Goal: Communication & Community: Connect with others

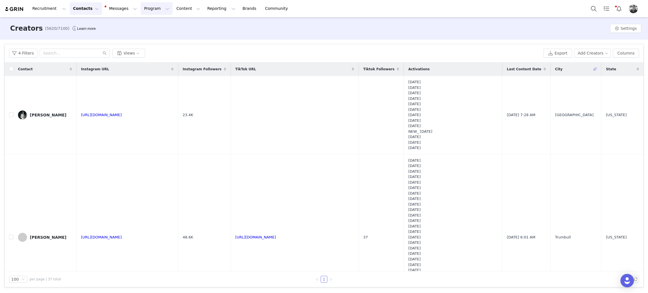
click at [143, 11] on button "Program Program" at bounding box center [157, 8] width 32 height 13
click at [141, 25] on p "Activations" at bounding box center [142, 25] width 22 height 6
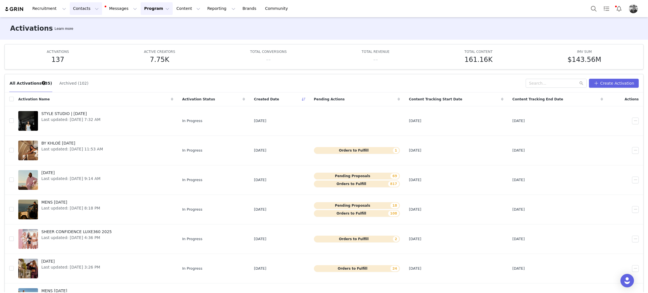
click at [79, 6] on button "Contacts Contacts" at bounding box center [86, 8] width 32 height 13
click at [49, 264] on span "[DATE]" at bounding box center [70, 261] width 59 height 6
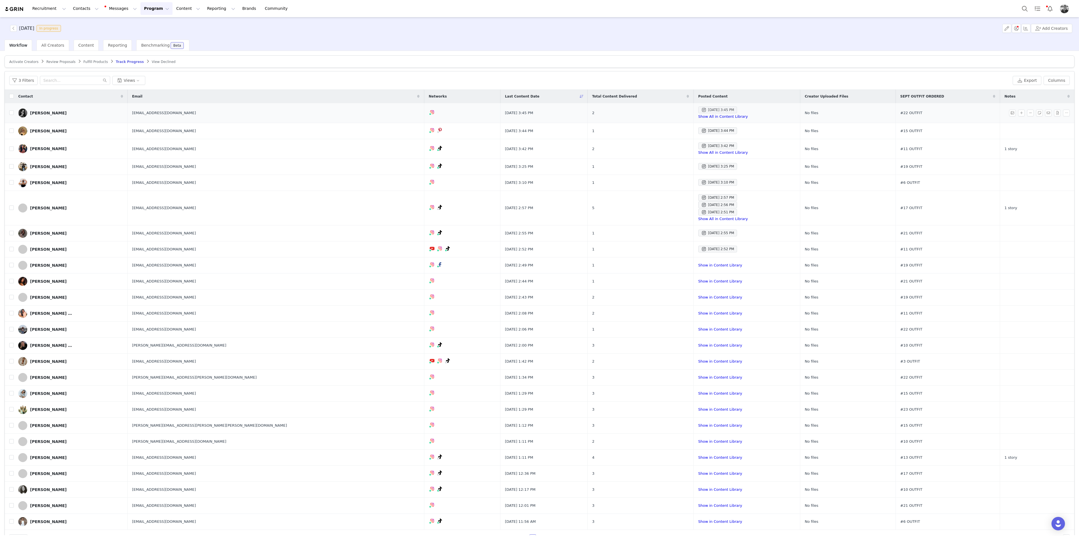
click at [647, 108] on div "[DATE] 3:45 PM" at bounding box center [717, 110] width 33 height 7
click at [647, 133] on div "[DATE] 3:44 PM" at bounding box center [717, 130] width 33 height 7
click at [647, 144] on div "[DATE] 3:42 PM" at bounding box center [717, 145] width 33 height 7
click at [647, 168] on div "[DATE] 3:25 PM" at bounding box center [717, 166] width 33 height 7
click at [647, 183] on div "[DATE] 3:10 PM" at bounding box center [717, 182] width 33 height 7
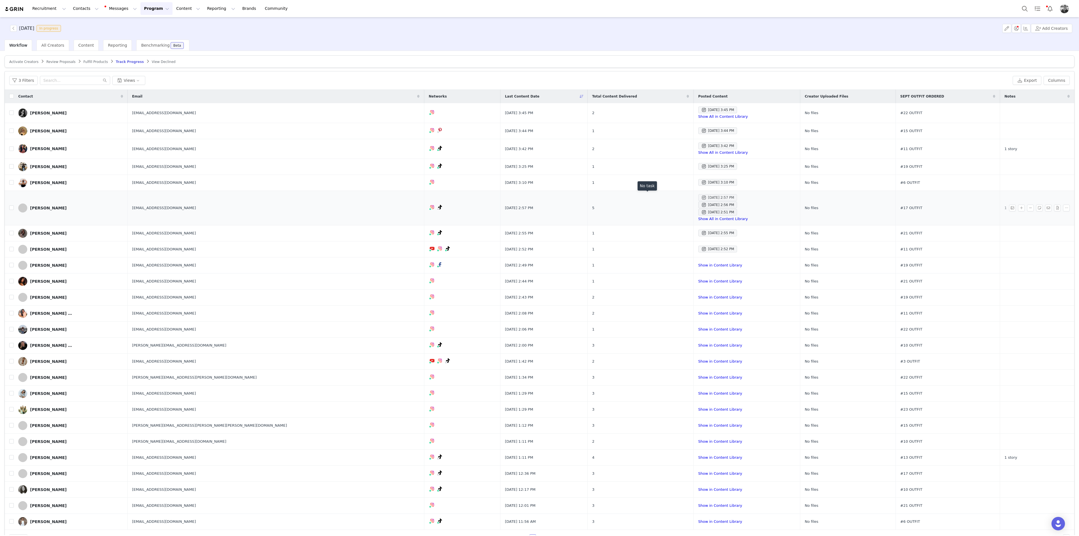
click at [647, 198] on div "[DATE] 2:57 PM" at bounding box center [717, 197] width 33 height 7
click at [12, 113] on input "checkbox" at bounding box center [11, 112] width 4 height 4
checkbox input "true"
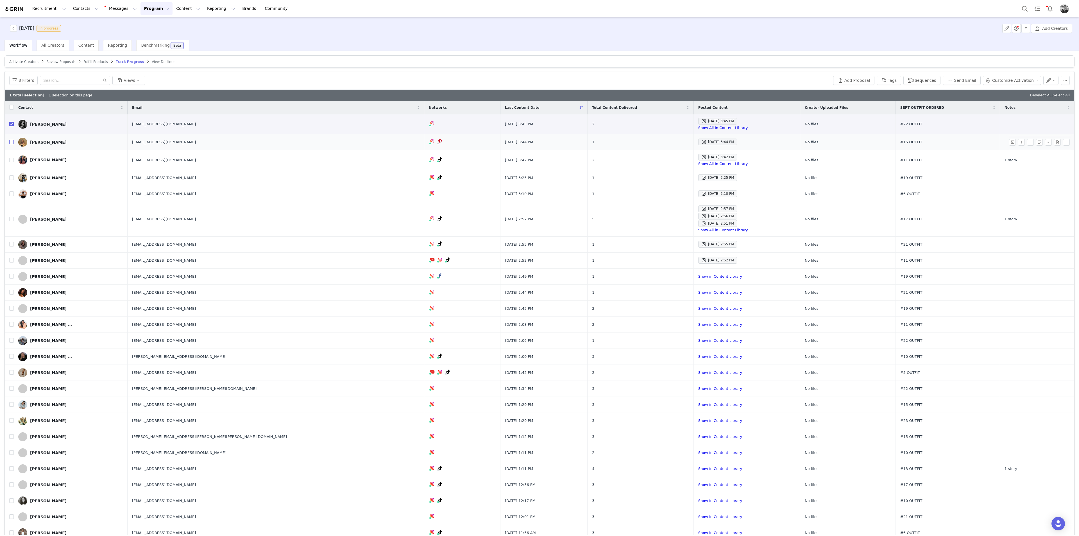
click at [11, 143] on input "checkbox" at bounding box center [11, 142] width 4 height 4
checkbox input "true"
click at [10, 159] on input "checkbox" at bounding box center [11, 160] width 4 height 4
checkbox input "true"
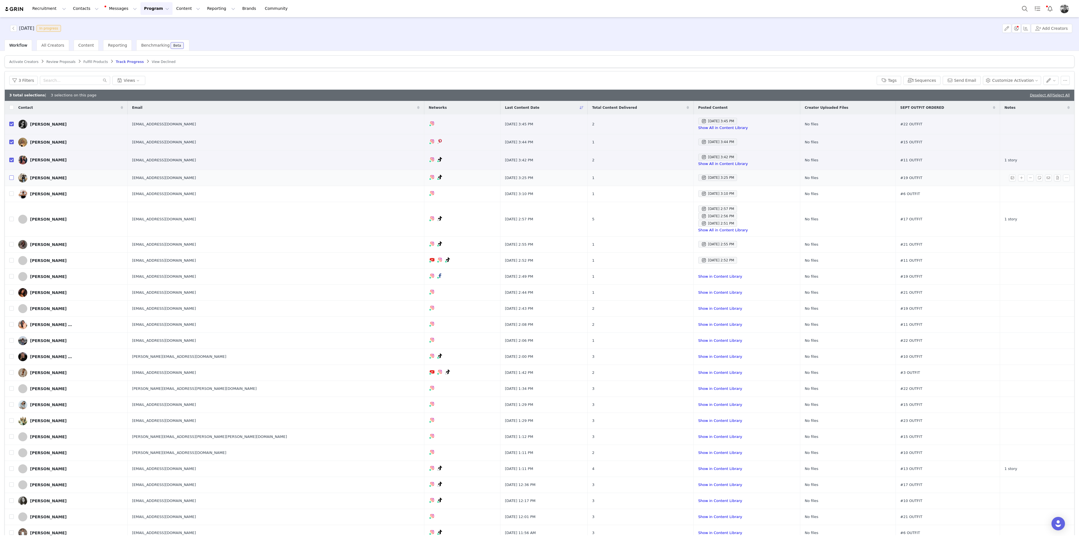
click at [11, 177] on input "checkbox" at bounding box center [11, 177] width 4 height 4
checkbox input "true"
click at [11, 197] on td at bounding box center [9, 194] width 9 height 16
click at [10, 196] on input "checkbox" at bounding box center [11, 193] width 4 height 4
checkbox input "true"
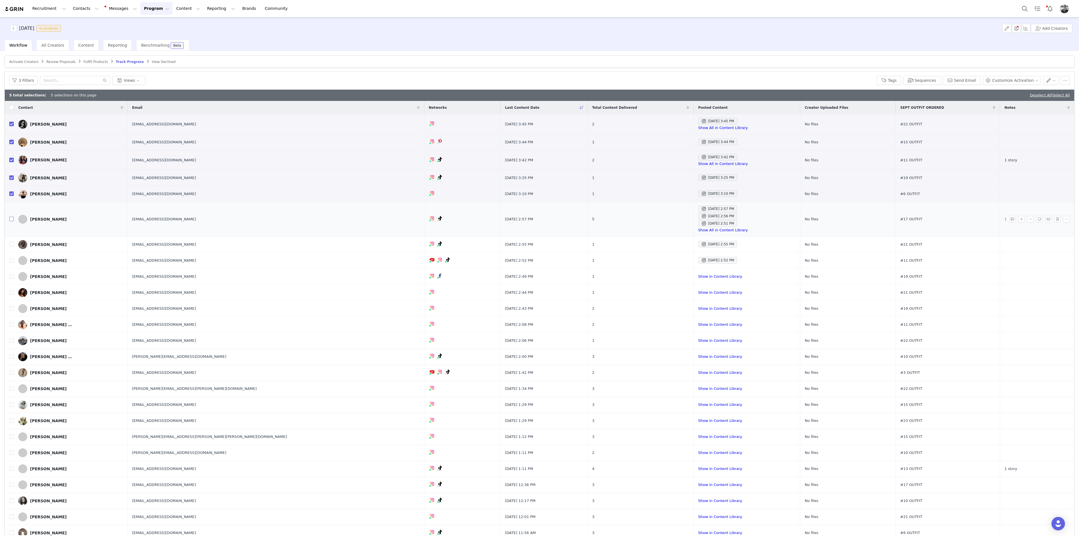
click at [10, 221] on input "checkbox" at bounding box center [11, 219] width 4 height 4
checkbox input "true"
click at [647, 242] on div "[DATE] 2:55 PM" at bounding box center [717, 244] width 33 height 7
click at [647, 259] on div "[DATE] 2:52 PM" at bounding box center [717, 260] width 33 height 7
click at [13, 259] on input "checkbox" at bounding box center [11, 260] width 4 height 4
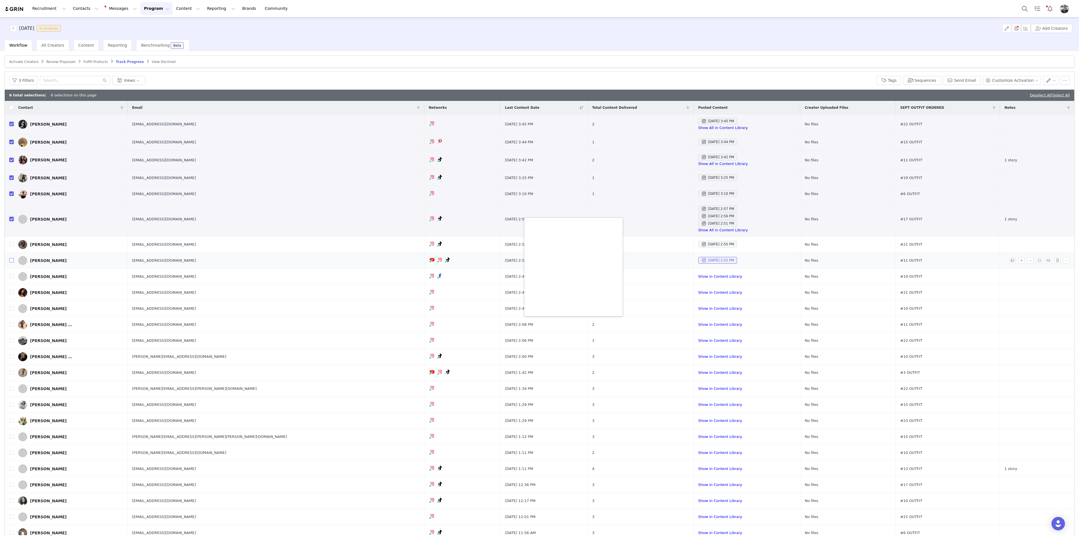
checkbox input "true"
click at [647, 275] on link "Show in Content Library" at bounding box center [720, 276] width 44 height 4
drag, startPoint x: 11, startPoint y: 322, endPoint x: 3, endPoint y: 329, distance: 10.4
click at [11, 293] on input "checkbox" at bounding box center [11, 324] width 4 height 4
checkbox input "true"
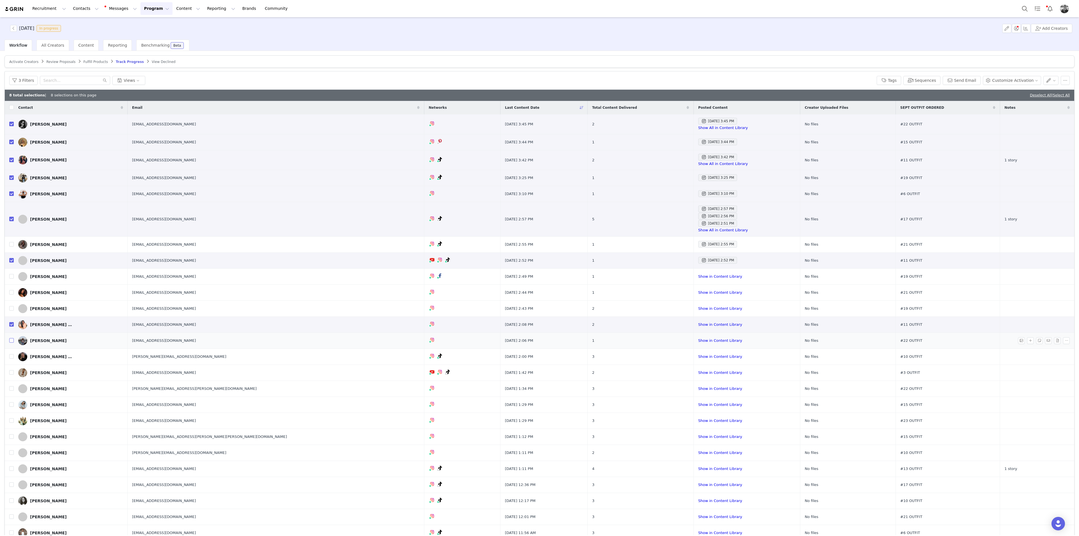
click at [13, 293] on input "checkbox" at bounding box center [11, 340] width 4 height 4
checkbox input "true"
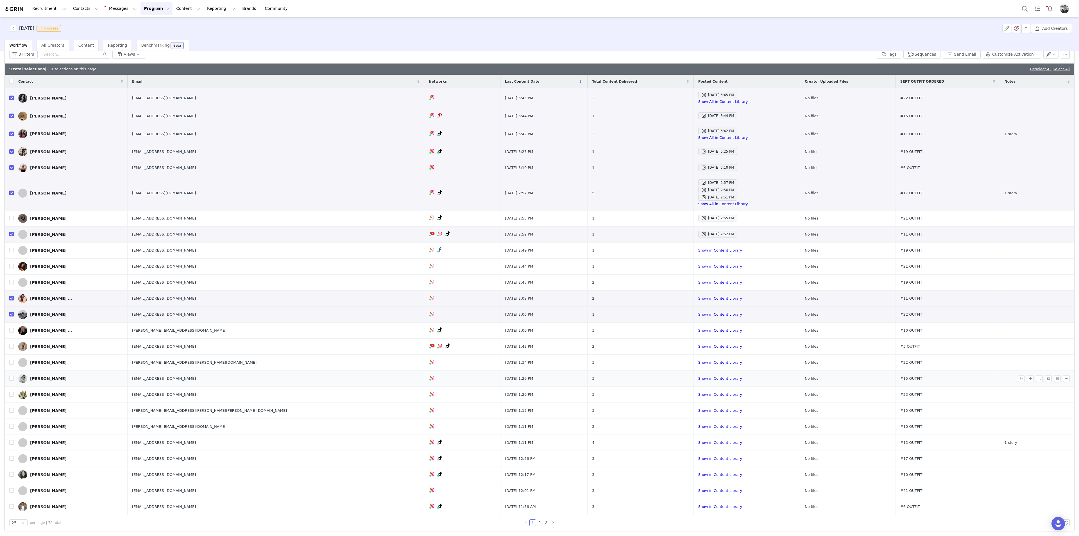
drag, startPoint x: 15, startPoint y: 379, endPoint x: 14, endPoint y: 376, distance: 3.3
click at [15, 293] on td "[PERSON_NAME]" at bounding box center [71, 378] width 114 height 16
drag, startPoint x: 12, startPoint y: 377, endPoint x: 2, endPoint y: 381, distance: 10.7
click at [12, 293] on input "checkbox" at bounding box center [11, 378] width 4 height 4
checkbox input "true"
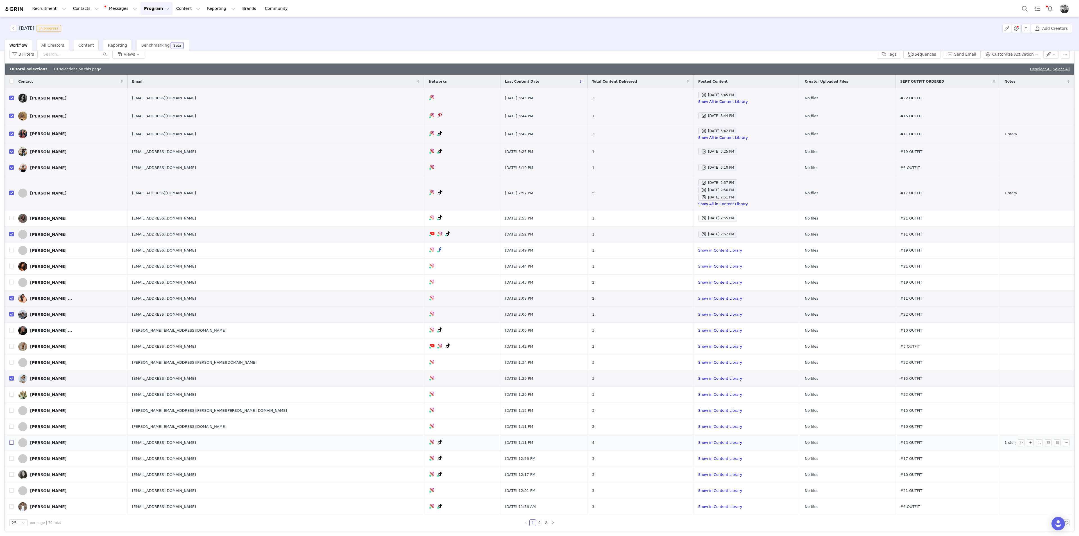
click at [11, 293] on input "checkbox" at bounding box center [11, 442] width 4 height 4
checkbox input "true"
click at [647, 54] on button "button" at bounding box center [1050, 54] width 15 height 9
click at [647, 74] on span "Set Custom Property" at bounding box center [1030, 74] width 41 height 6
click at [647, 73] on div "Choose Custom Property" at bounding box center [1014, 75] width 52 height 6
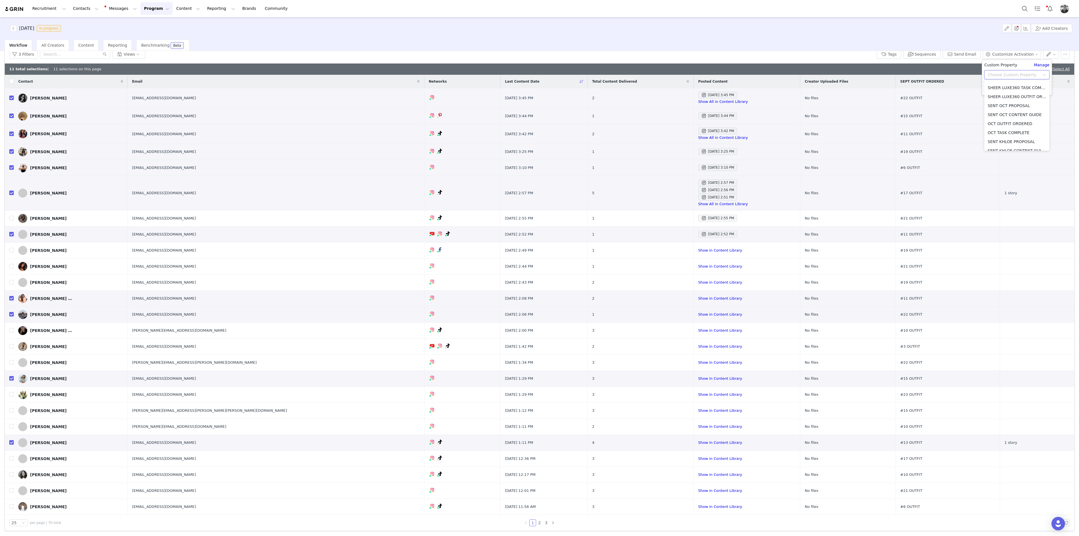
scroll to position [277, 0]
click at [647, 100] on li "SEPT TASK COMPLETE" at bounding box center [1016, 97] width 65 height 9
click at [647, 83] on div "Select" at bounding box center [989, 85] width 10 height 9
click at [647, 99] on li "YES" at bounding box center [1016, 97] width 65 height 9
click at [647, 99] on button "Apply" at bounding box center [994, 99] width 20 height 9
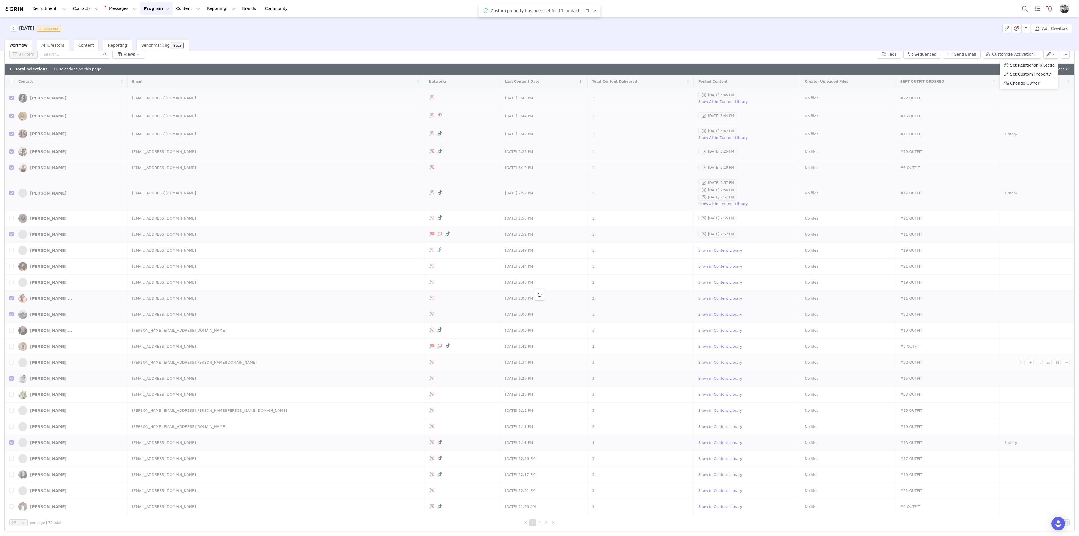
checkbox input "false"
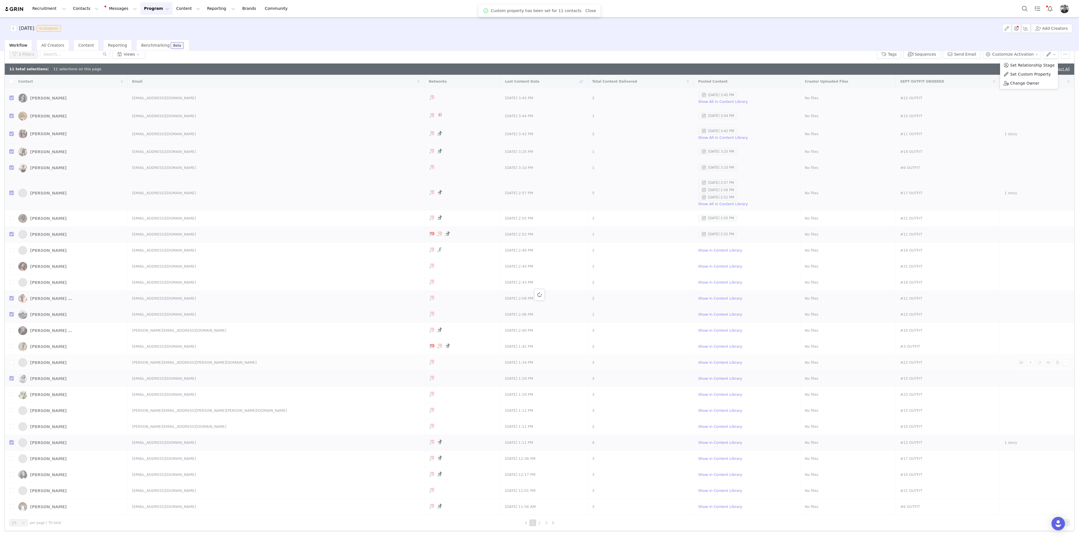
checkbox input "false"
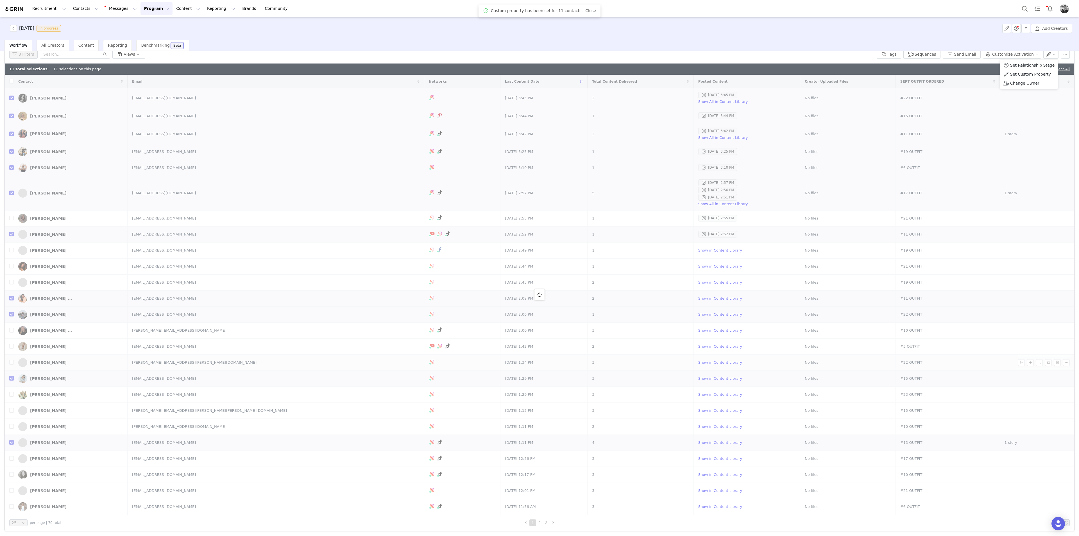
checkbox input "false"
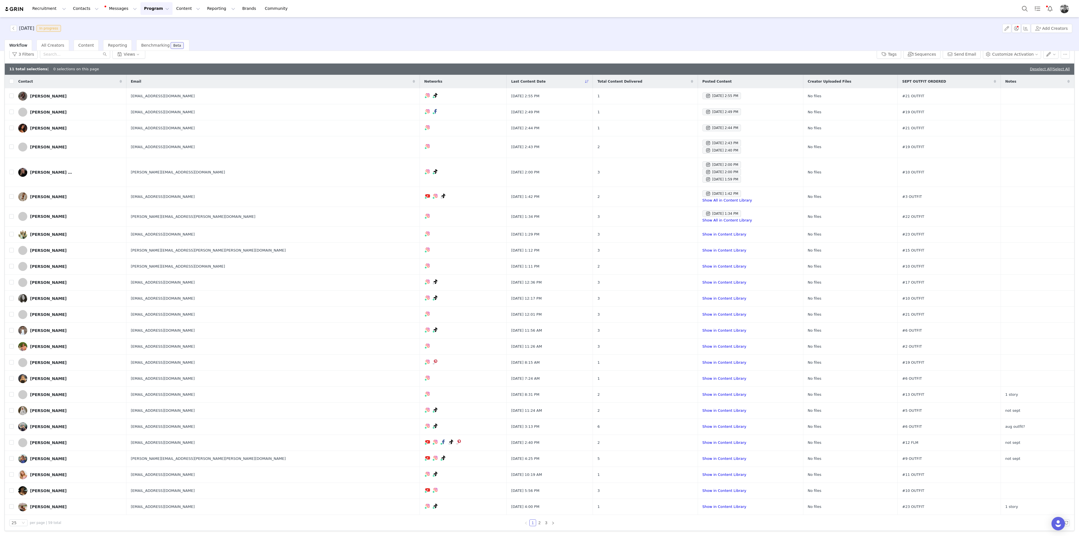
click at [647, 67] on div "11 total selections | 0 selections on this page Deselect All | Select All" at bounding box center [540, 69] width 1070 height 11
click at [647, 68] on link "Deselect All" at bounding box center [1041, 69] width 22 height 4
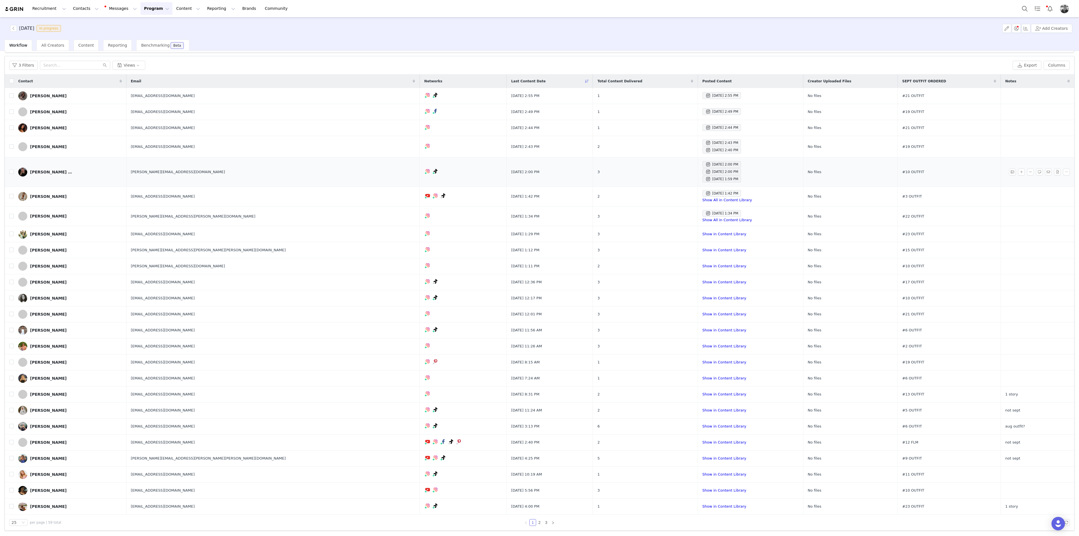
scroll to position [15, 0]
click at [647, 164] on div "[DATE] 2:00 PM" at bounding box center [721, 164] width 33 height 7
drag, startPoint x: 650, startPoint y: 175, endPoint x: 653, endPoint y: 173, distance: 3.4
click at [647, 174] on div "[DATE] 2:00 PM [DATE] 2:00 PM [DATE] 1:59 PM" at bounding box center [751, 171] width 96 height 21
click at [647, 179] on div "[DATE] 1:59 PM" at bounding box center [721, 179] width 33 height 7
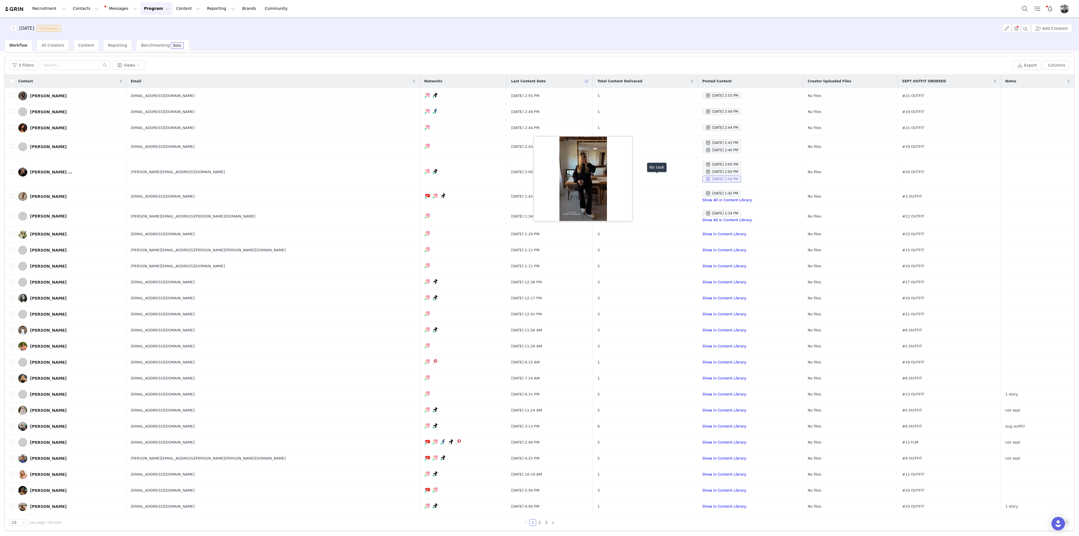
click at [647, 173] on div "No task" at bounding box center [656, 169] width 19 height 12
click at [647, 234] on link "Show in Content Library" at bounding box center [725, 234] width 44 height 4
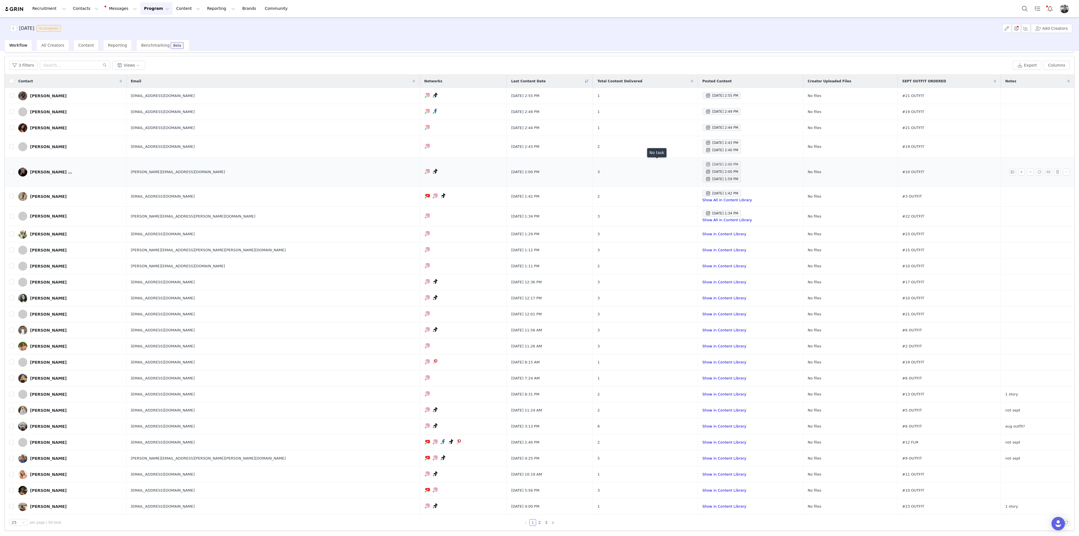
click at [647, 164] on div "[DATE] 2:00 PM" at bounding box center [721, 164] width 33 height 7
click at [647, 169] on div "[DATE] 2:00 PM" at bounding box center [721, 171] width 33 height 7
click at [11, 172] on input "checkbox" at bounding box center [11, 171] width 4 height 4
checkbox input "true"
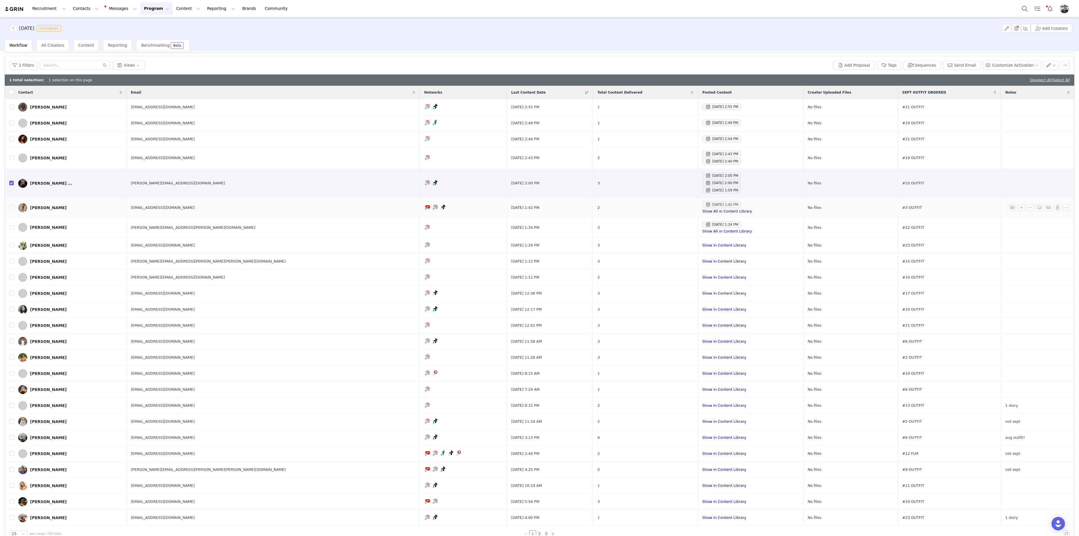
click at [647, 204] on span at bounding box center [708, 204] width 6 height 7
click at [647, 225] on div "[DATE] 1:34 PM" at bounding box center [721, 224] width 33 height 7
click at [647, 264] on td "Show in Content Library" at bounding box center [750, 261] width 105 height 16
click at [647, 151] on div "[DATE] 2:43 PM" at bounding box center [721, 154] width 33 height 7
click at [647, 105] on div "[DATE] 2:55 PM" at bounding box center [721, 106] width 33 height 7
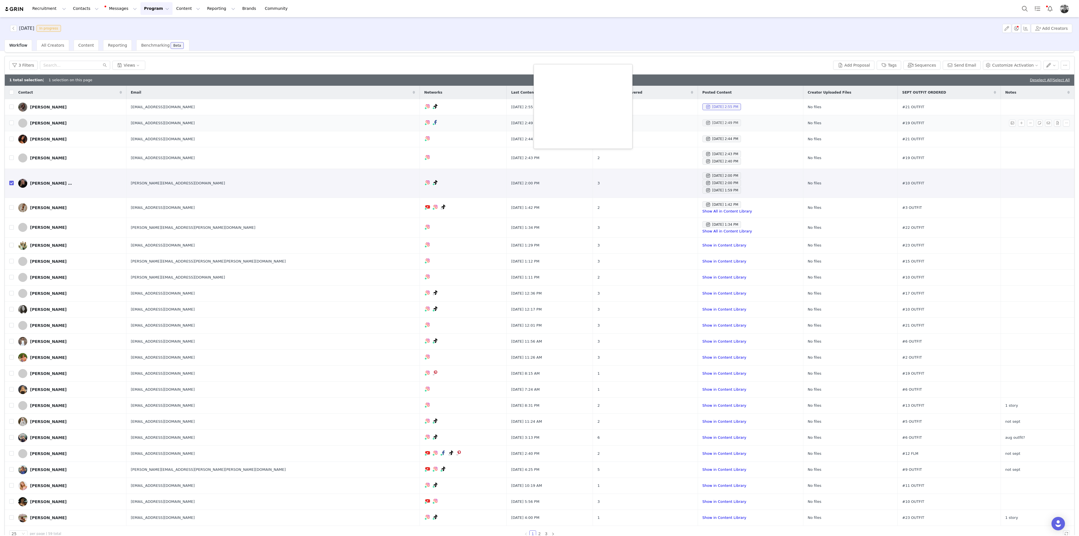
click at [647, 121] on div "[DATE] 2:49 PM" at bounding box center [721, 122] width 33 height 7
click at [647, 258] on td "Show in Content Library" at bounding box center [750, 261] width 105 height 16
click at [647, 259] on link "Show in Content Library" at bounding box center [725, 261] width 44 height 4
click at [647, 275] on link "Show in Content Library" at bounding box center [725, 277] width 44 height 4
click at [647, 291] on div "Show in Content Library" at bounding box center [751, 294] width 96 height 6
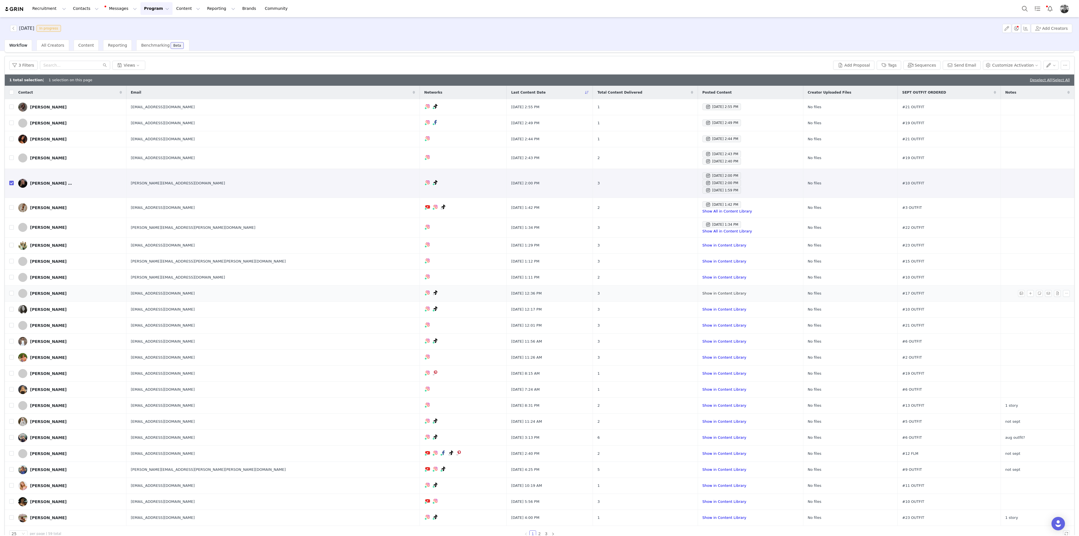
click at [647, 293] on link "Show in Content Library" at bounding box center [725, 293] width 44 height 4
click at [647, 227] on div "[DATE] 1:34 PM" at bounding box center [721, 224] width 33 height 7
click at [647, 233] on link "Show All in Content Library" at bounding box center [728, 231] width 50 height 4
click at [647, 293] on link "Show in Content Library" at bounding box center [725, 309] width 44 height 4
click at [647, 293] on link "Show in Content Library" at bounding box center [725, 325] width 44 height 4
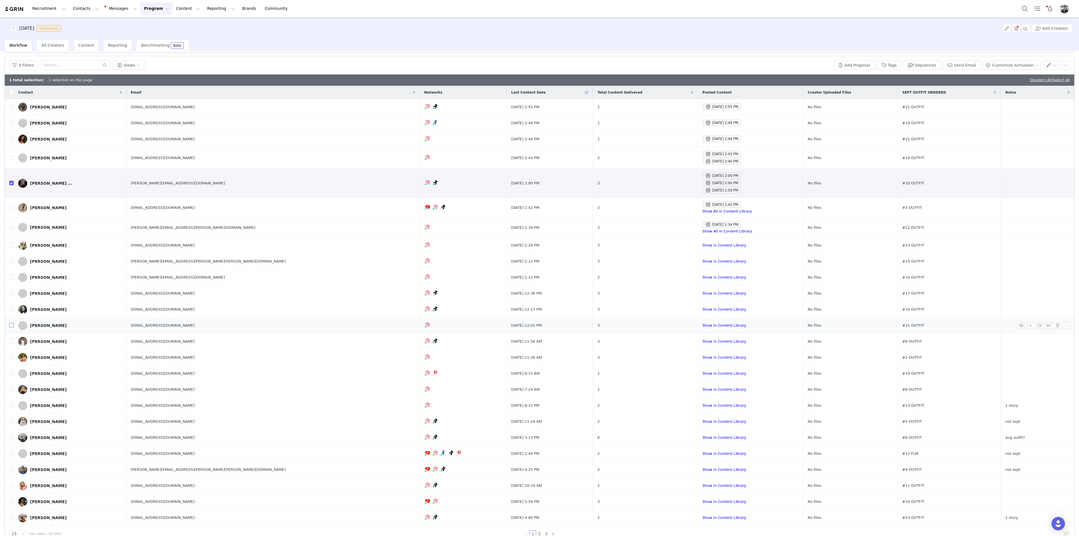
click at [11, 293] on input "checkbox" at bounding box center [11, 325] width 4 height 4
checkbox input "true"
click at [12, 293] on input "checkbox" at bounding box center [11, 309] width 4 height 4
checkbox input "true"
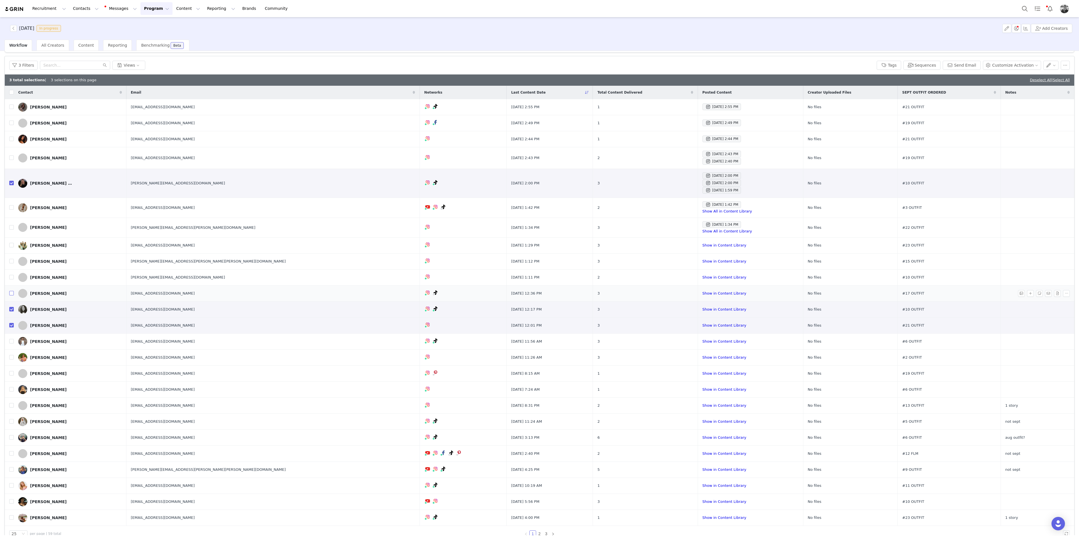
click at [12, 291] on input "checkbox" at bounding box center [11, 293] width 4 height 4
checkbox input "true"
click at [12, 264] on label at bounding box center [11, 262] width 4 height 6
click at [12, 263] on input "checkbox" at bounding box center [11, 261] width 4 height 4
checkbox input "true"
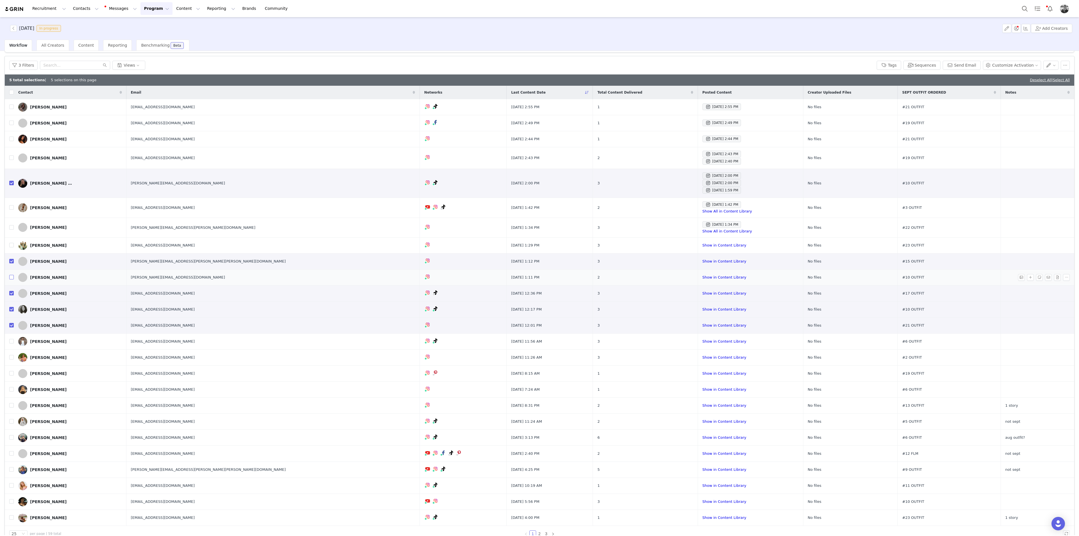
click at [12, 276] on input "checkbox" at bounding box center [11, 277] width 4 height 4
checkbox input "true"
click at [11, 245] on input "checkbox" at bounding box center [11, 245] width 4 height 4
checkbox input "true"
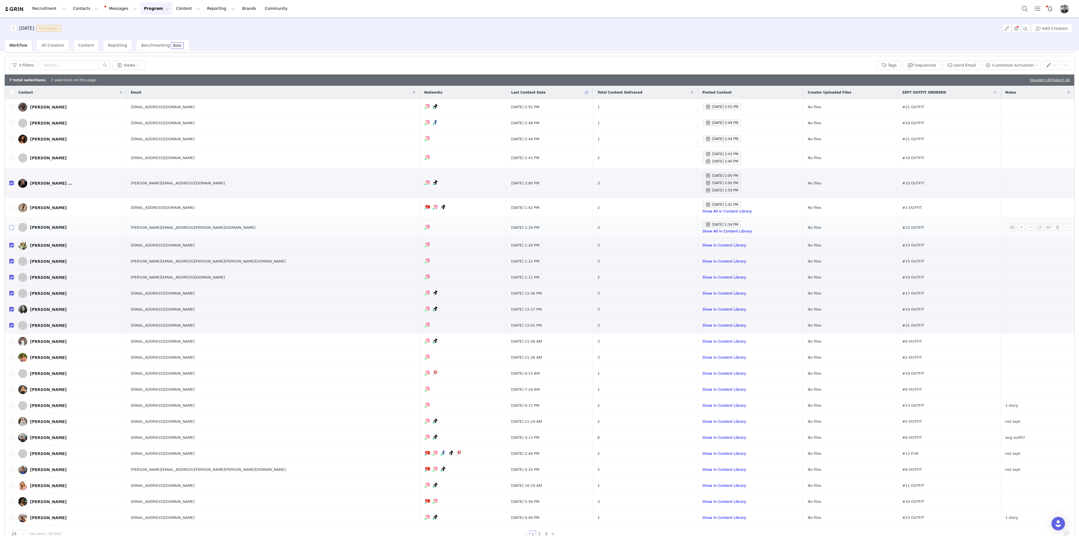
click at [9, 227] on input "checkbox" at bounding box center [11, 227] width 4 height 4
checkbox input "true"
click at [10, 207] on input "checkbox" at bounding box center [11, 207] width 4 height 4
checkbox input "true"
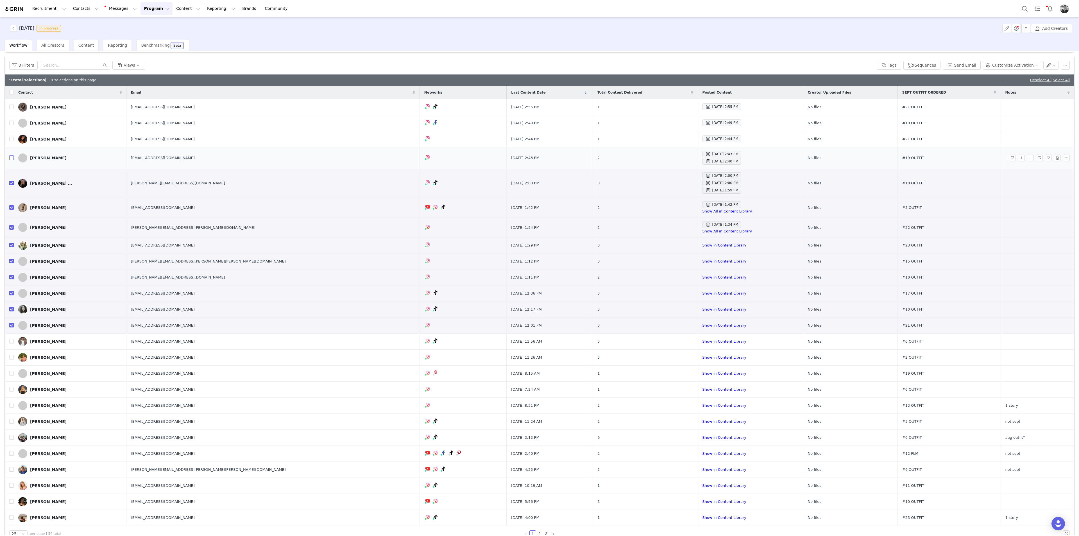
click at [13, 159] on input "checkbox" at bounding box center [11, 157] width 4 height 4
checkbox input "true"
click at [10, 293] on input "checkbox" at bounding box center [11, 341] width 4 height 4
checkbox input "true"
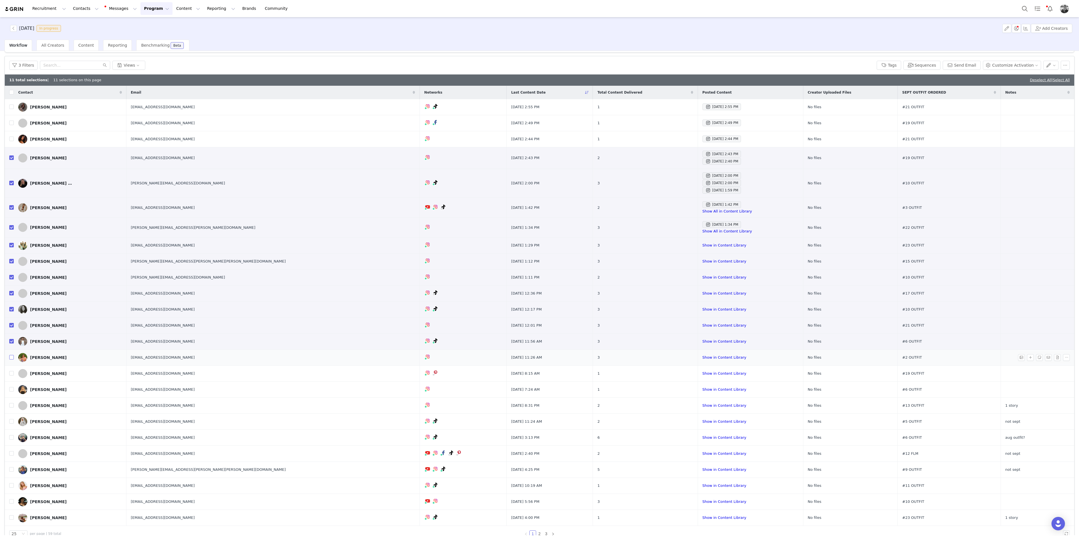
click at [12, 293] on input "checkbox" at bounding box center [11, 357] width 4 height 4
checkbox input "true"
click at [647, 66] on button "button" at bounding box center [1050, 65] width 15 height 9
click at [647, 87] on span "Set Custom Property" at bounding box center [1030, 85] width 41 height 6
click at [647, 89] on div "Choose Custom Property" at bounding box center [1015, 85] width 55 height 8
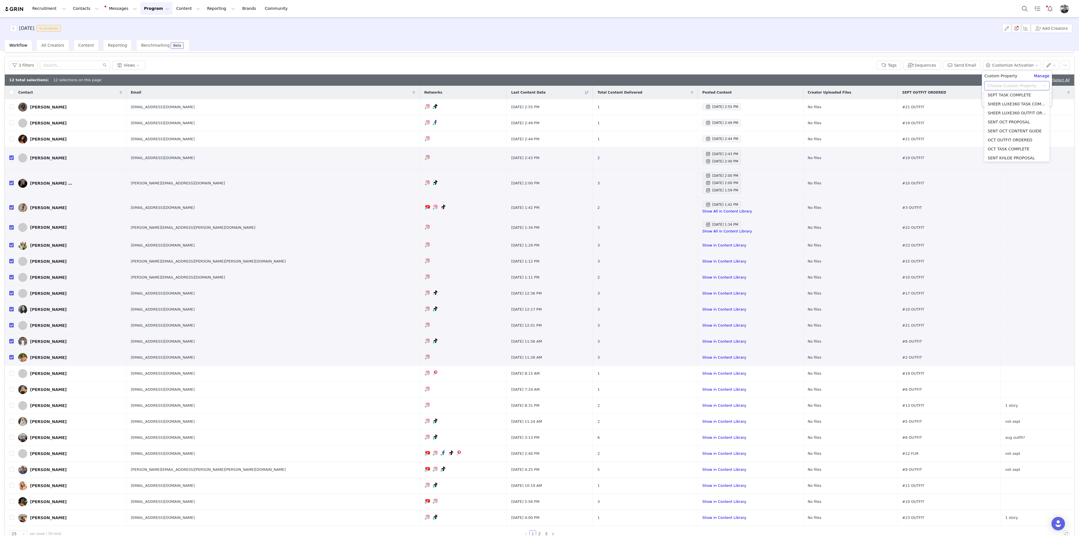
scroll to position [277, 0]
click at [647, 109] on li "SEPT TASK COMPLETE" at bounding box center [1016, 108] width 65 height 9
click at [647, 98] on div "Select" at bounding box center [989, 96] width 10 height 9
click at [647, 108] on li "YES" at bounding box center [1016, 108] width 65 height 9
click at [647, 112] on button "Apply" at bounding box center [994, 110] width 20 height 9
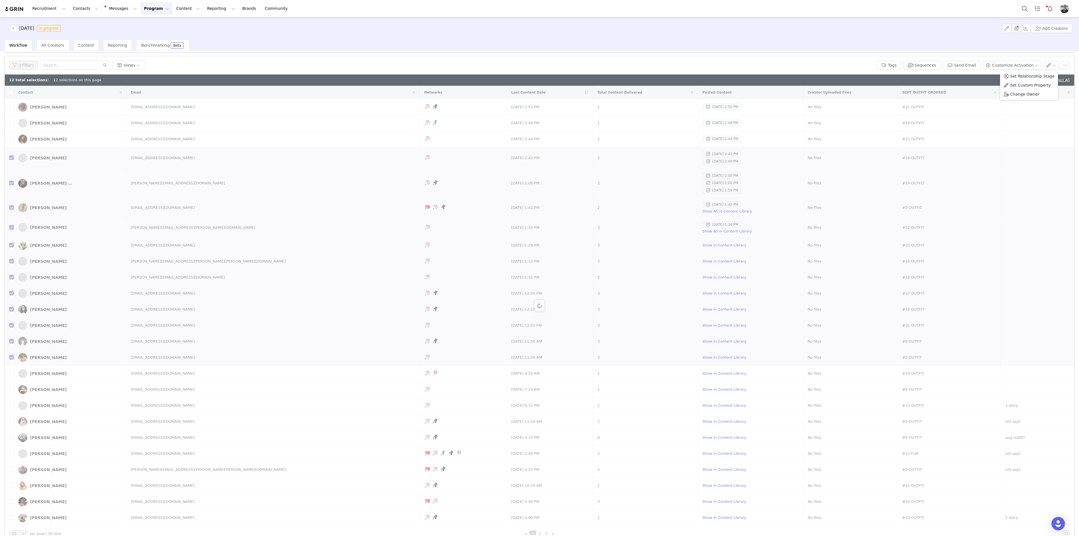
checkbox input "false"
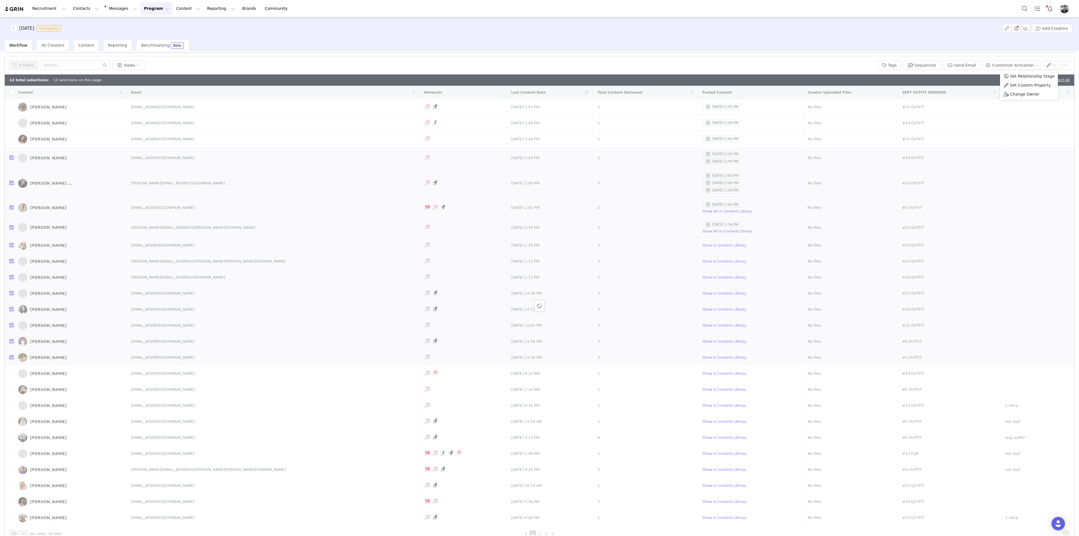
checkbox input "false"
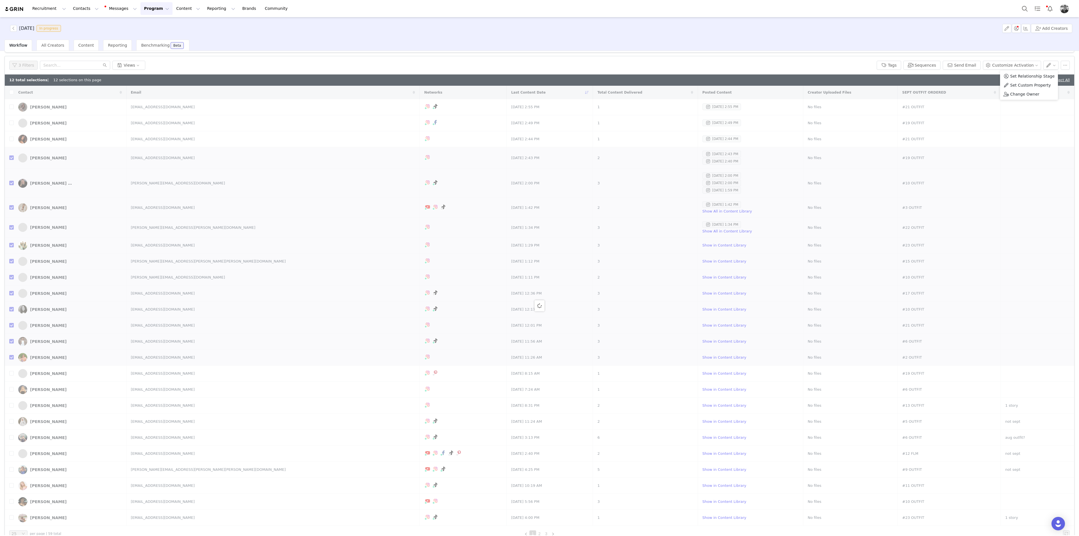
checkbox input "false"
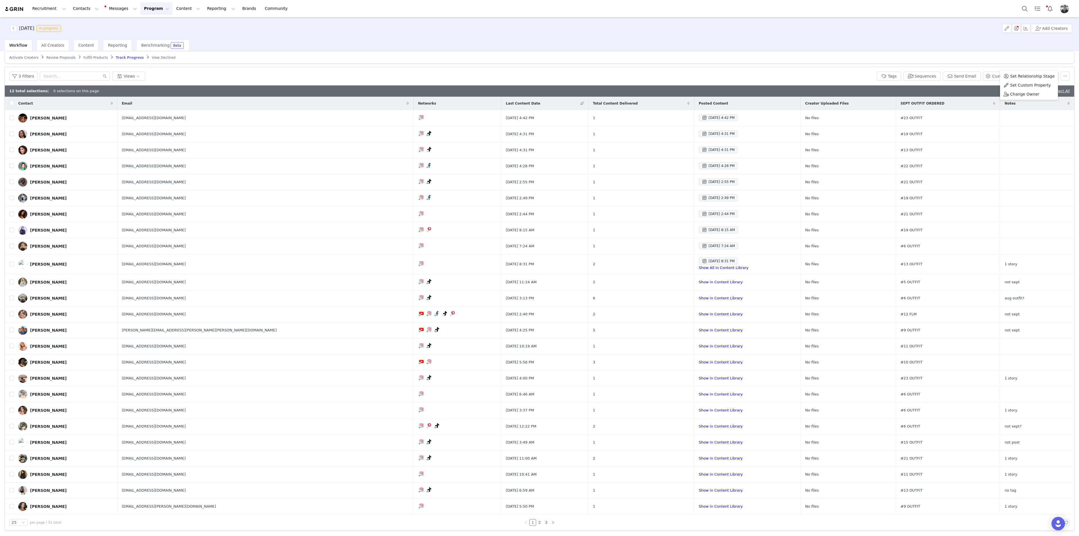
scroll to position [4, 0]
drag, startPoint x: 520, startPoint y: 69, endPoint x: 858, endPoint y: 132, distance: 344.1
click at [520, 69] on div "3 Filters Views Tags Sequences Send Email Customize Activation" at bounding box center [540, 76] width 1070 height 18
click at [647, 91] on link "Deselect All" at bounding box center [1041, 91] width 22 height 4
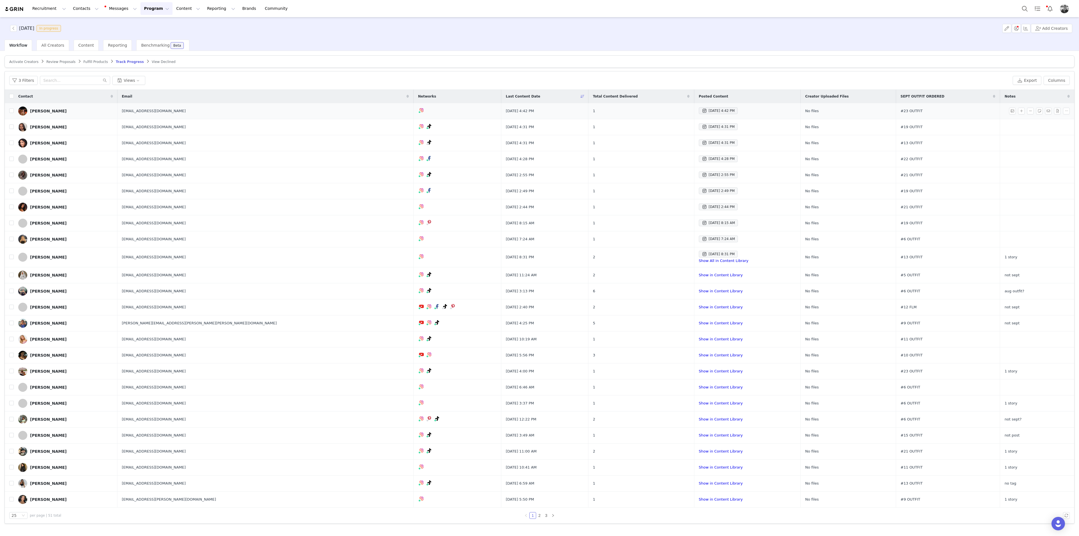
scroll to position [0, 0]
click at [647, 108] on div "[DATE] 4:42 PM" at bounding box center [718, 110] width 33 height 7
drag, startPoint x: 12, startPoint y: 109, endPoint x: 50, endPoint y: 119, distance: 39.1
click at [12, 109] on input "checkbox" at bounding box center [11, 110] width 4 height 4
checkbox input "true"
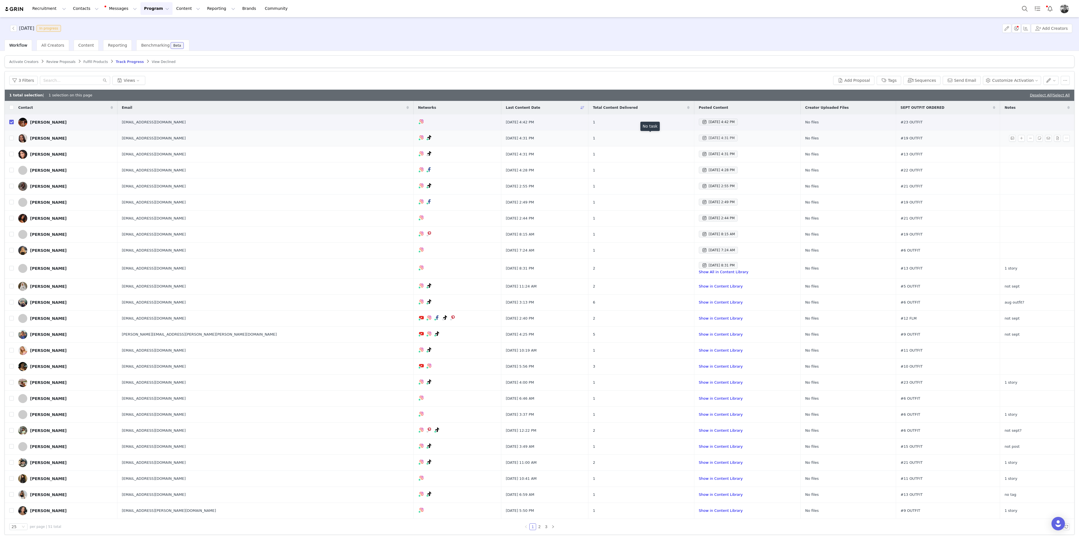
click at [647, 137] on div "[DATE] 4:31 PM" at bounding box center [718, 138] width 33 height 7
click at [11, 140] on input "checkbox" at bounding box center [11, 138] width 4 height 4
checkbox input "true"
click at [647, 153] on div "[DATE] 4:31 PM" at bounding box center [718, 154] width 33 height 7
click at [647, 170] on span at bounding box center [705, 170] width 6 height 7
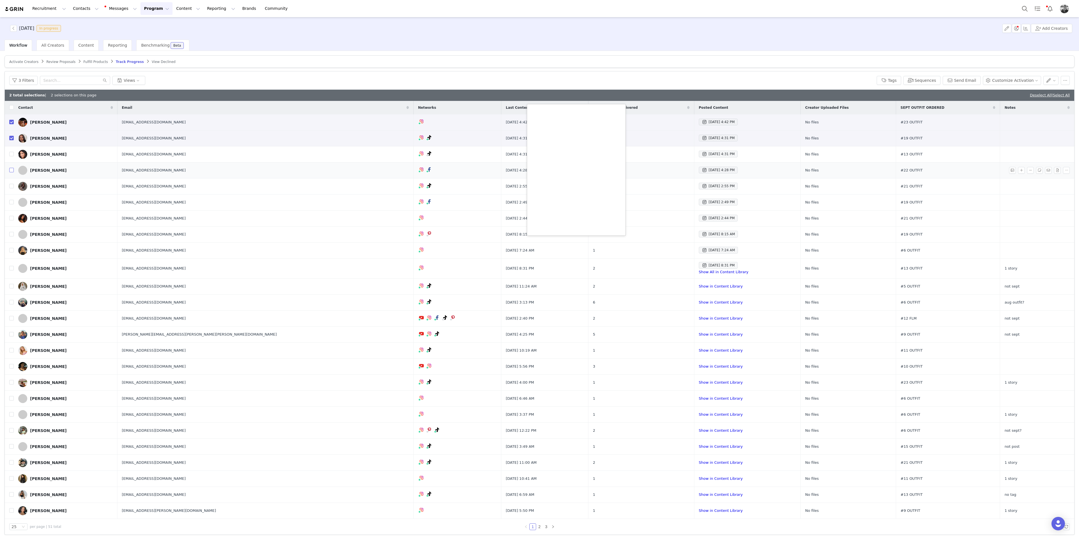
click at [10, 170] on input "checkbox" at bounding box center [11, 170] width 4 height 4
checkbox input "true"
click at [647, 186] on div "[DATE] 2:55 PM" at bounding box center [718, 186] width 33 height 7
click at [647, 200] on div "[DATE] 2:49 PM" at bounding box center [718, 202] width 33 height 7
click at [647, 218] on div "[DATE] 2:44 PM" at bounding box center [718, 218] width 33 height 7
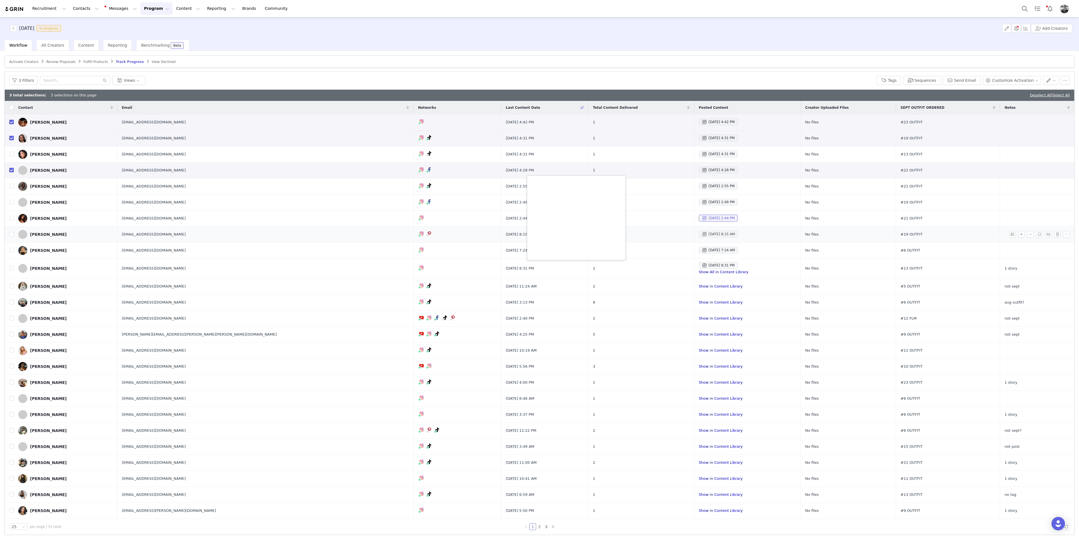
click at [647, 231] on div "[DATE] 8:15 AM" at bounding box center [718, 234] width 33 height 7
click at [647, 78] on button "button" at bounding box center [1050, 80] width 15 height 9
click at [647, 103] on span "Set Custom Property" at bounding box center [1030, 100] width 41 height 6
click at [647, 100] on div "Choose Custom Property" at bounding box center [1014, 101] width 52 height 6
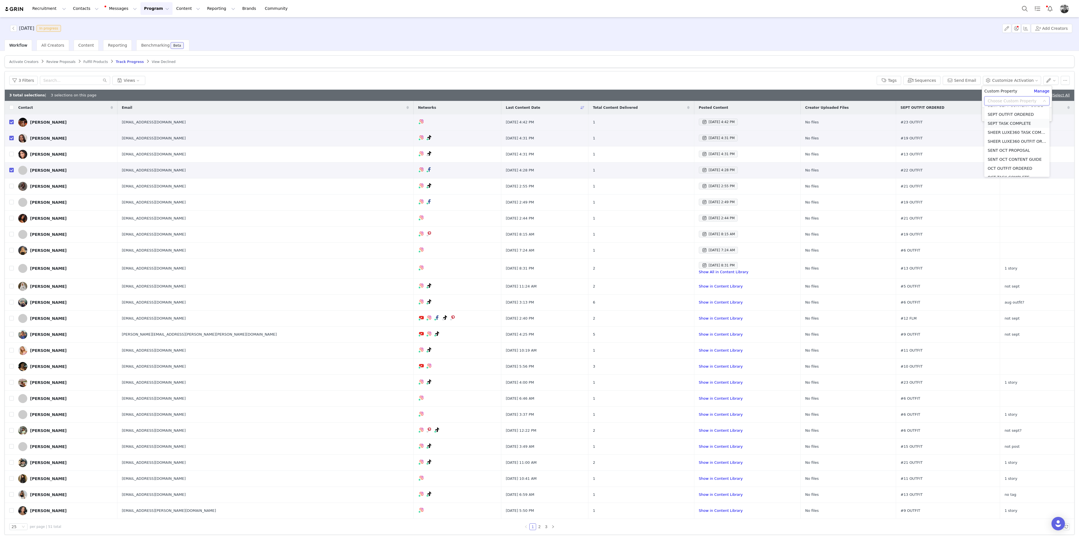
click at [647, 125] on li "SEPT TASK COMPLETE" at bounding box center [1016, 123] width 65 height 9
click at [647, 114] on div "Select" at bounding box center [989, 112] width 10 height 9
click at [647, 124] on li "YES" at bounding box center [1016, 123] width 65 height 9
click at [647, 124] on button "Apply" at bounding box center [994, 125] width 20 height 9
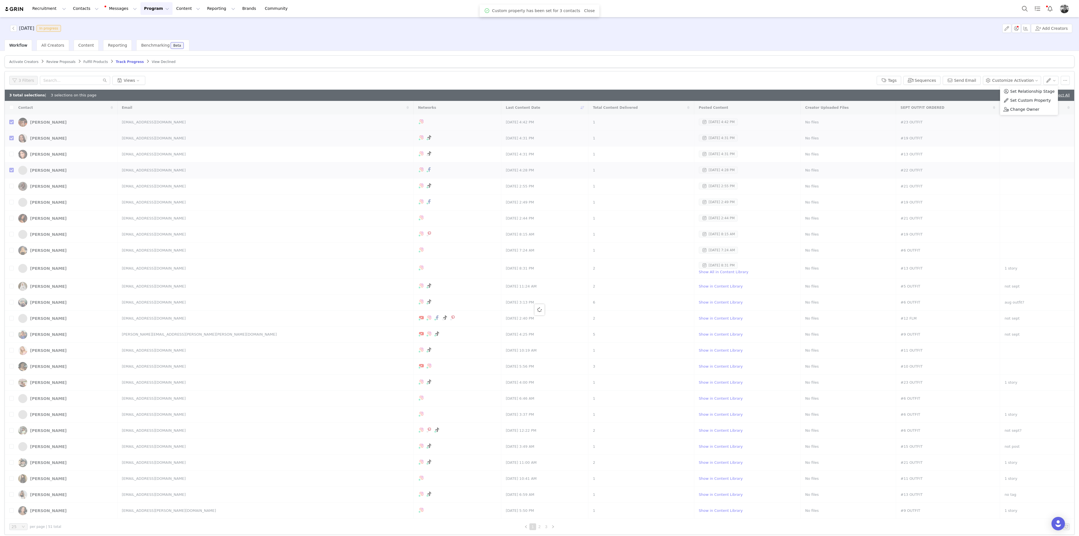
checkbox input "false"
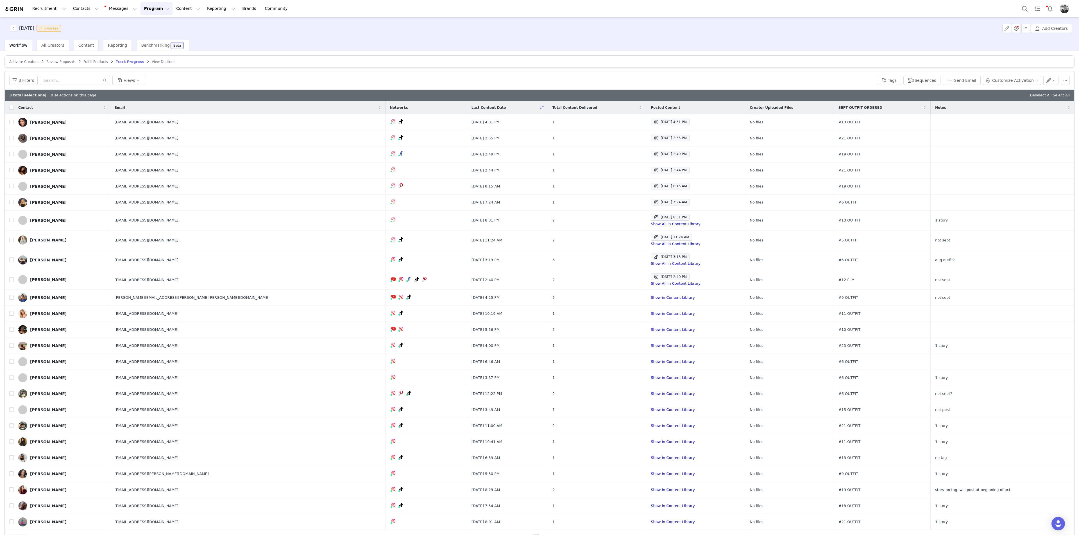
drag, startPoint x: 955, startPoint y: 96, endPoint x: 993, endPoint y: 96, distance: 38.2
click at [647, 96] on div "3 total selections | 0 selections on this page Deselect All | Select All" at bounding box center [540, 95] width 1070 height 11
click at [647, 93] on link "Deselect All" at bounding box center [1041, 95] width 22 height 4
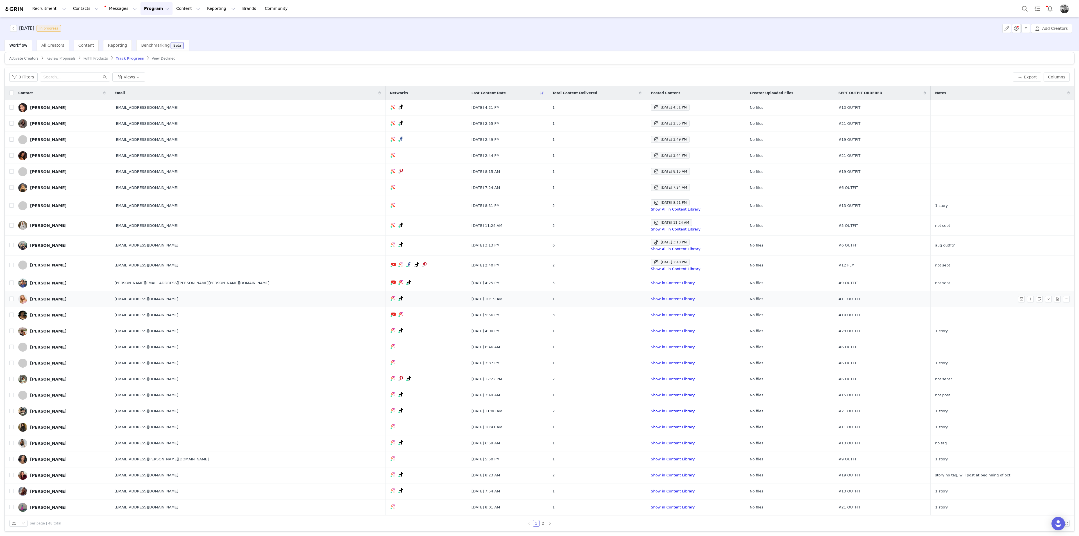
scroll to position [4, 0]
drag, startPoint x: 78, startPoint y: 74, endPoint x: 83, endPoint y: 83, distance: 10.2
click at [78, 74] on input "text" at bounding box center [75, 76] width 70 height 9
click at [29, 77] on button "3 Filters" at bounding box center [23, 76] width 28 height 9
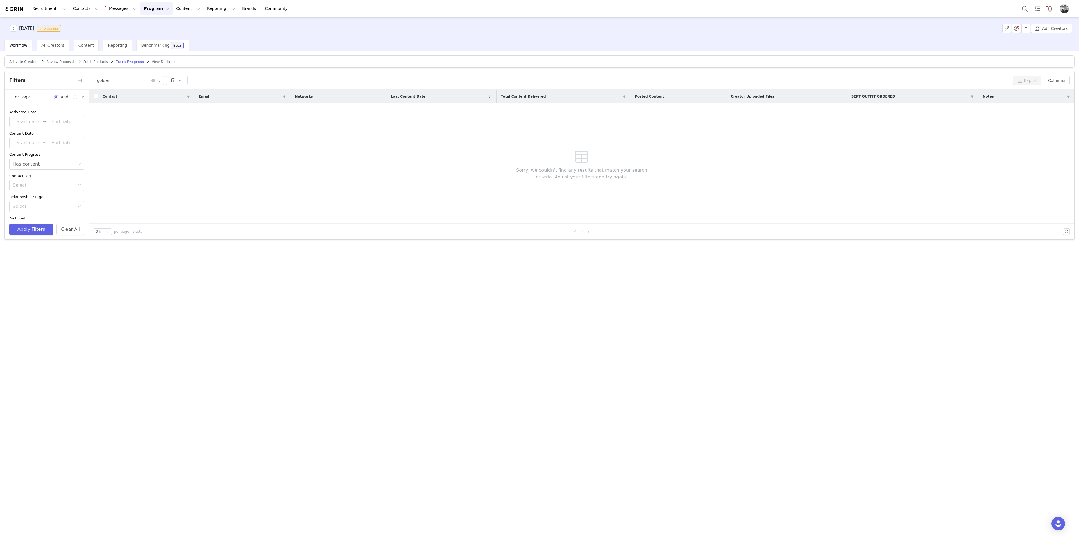
scroll to position [0, 0]
click at [78, 163] on icon "icon: close-circle" at bounding box center [79, 163] width 3 height 3
click at [32, 229] on button "Apply Filters" at bounding box center [31, 229] width 44 height 11
click at [135, 80] on input "golden" at bounding box center [129, 80] width 70 height 9
drag, startPoint x: 144, startPoint y: 83, endPoint x: -3, endPoint y: 232, distance: 209.3
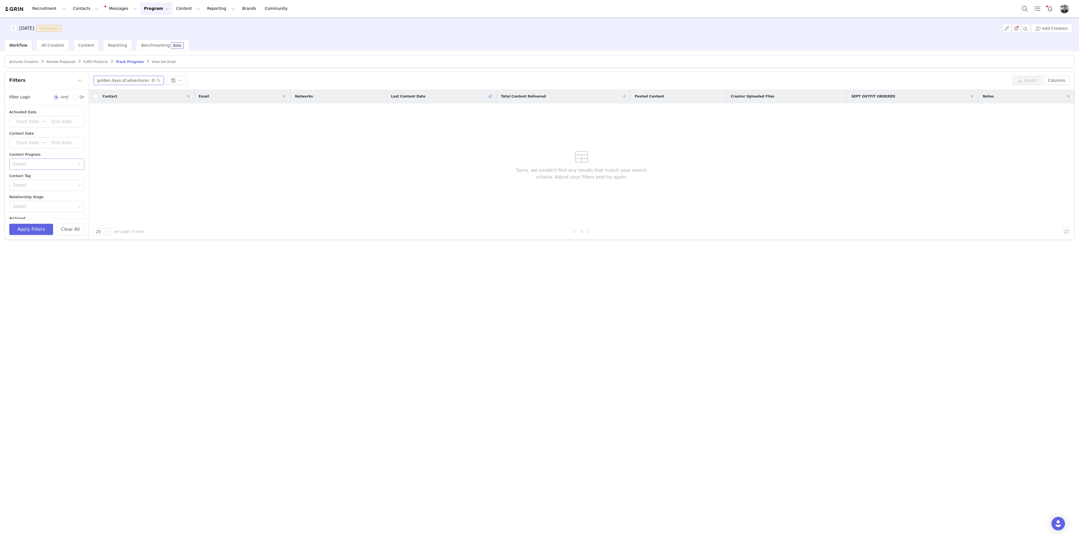
click at [0, 232] on html "Recruitment Recruitment Creator Search Curated Lists Landing Pages Web Extensio…" at bounding box center [539, 268] width 1079 height 536
type input "[PERSON_NAME]"
click at [70, 12] on button "Contacts Contacts" at bounding box center [86, 8] width 32 height 13
click at [72, 27] on p "Creators" at bounding box center [77, 25] width 17 height 6
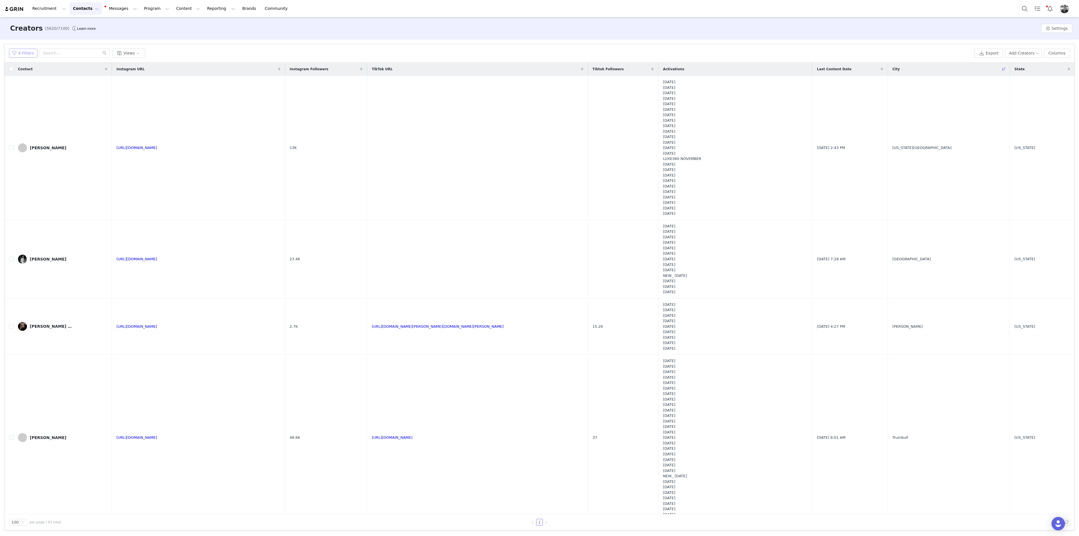
drag, startPoint x: 24, startPoint y: 53, endPoint x: 37, endPoint y: 62, distance: 15.9
click at [24, 53] on button "4 Filters" at bounding box center [23, 53] width 28 height 9
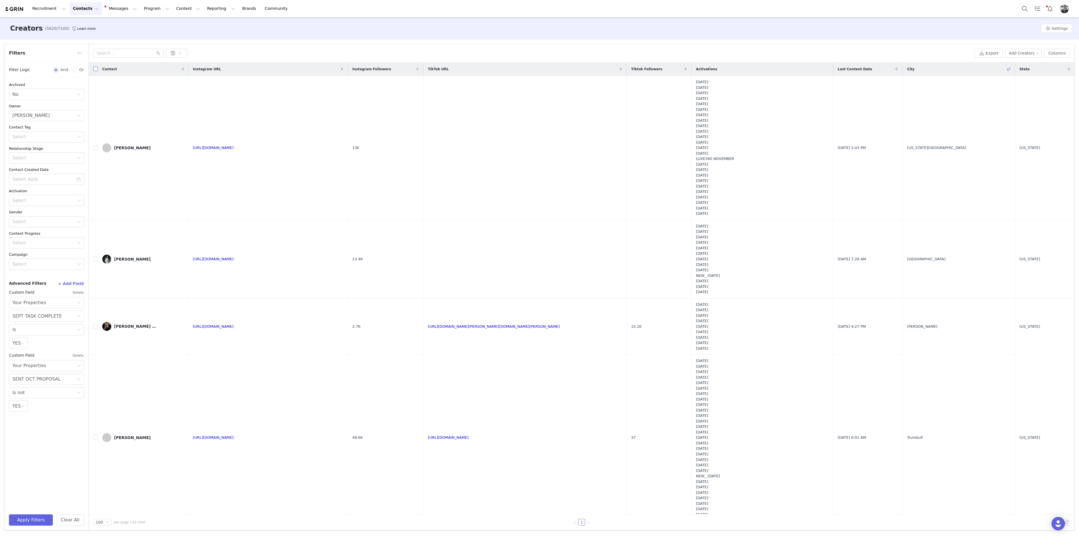
click at [95, 70] on input "checkbox" at bounding box center [95, 69] width 4 height 4
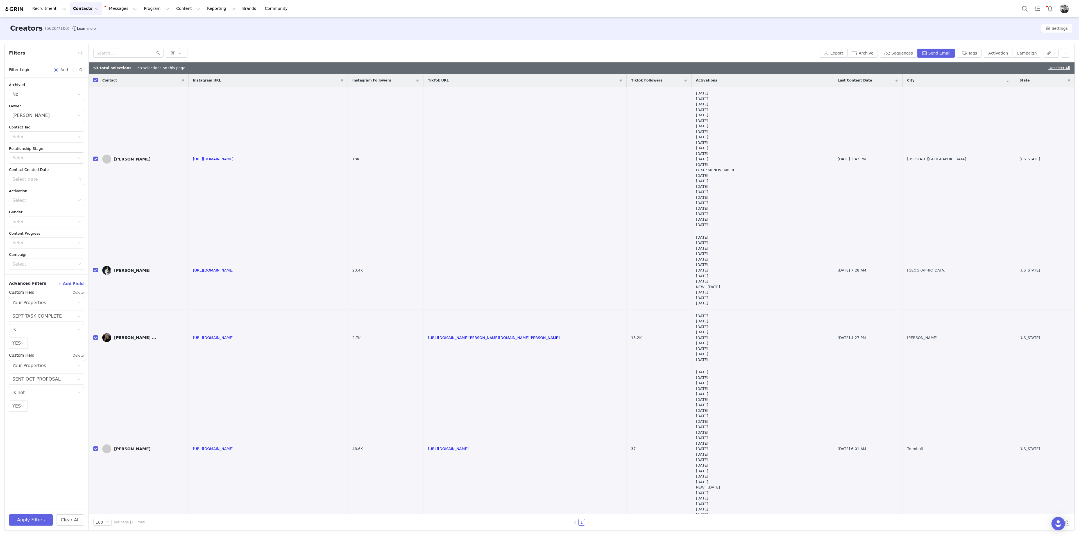
checkbox input "true"
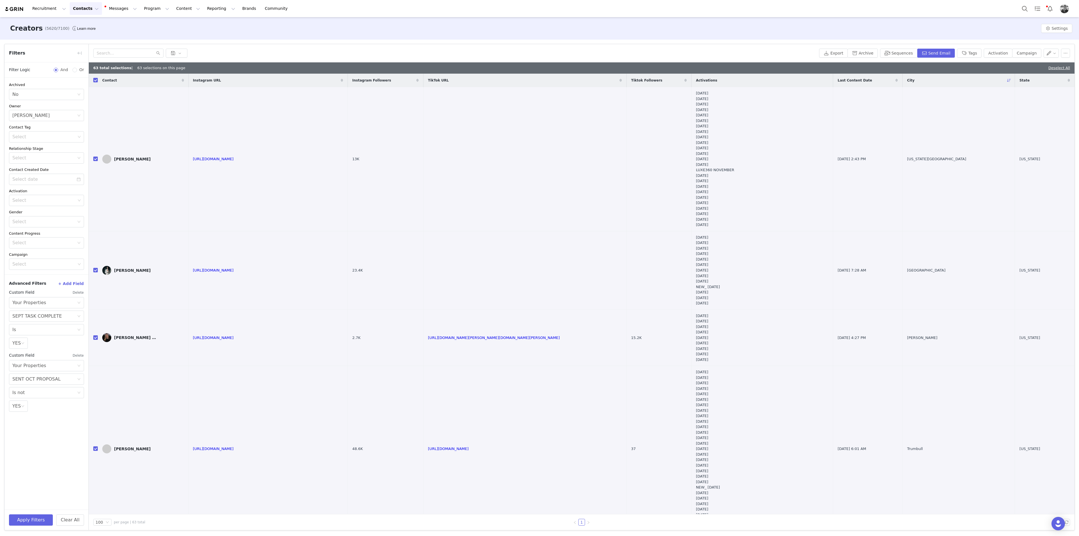
checkbox input "true"
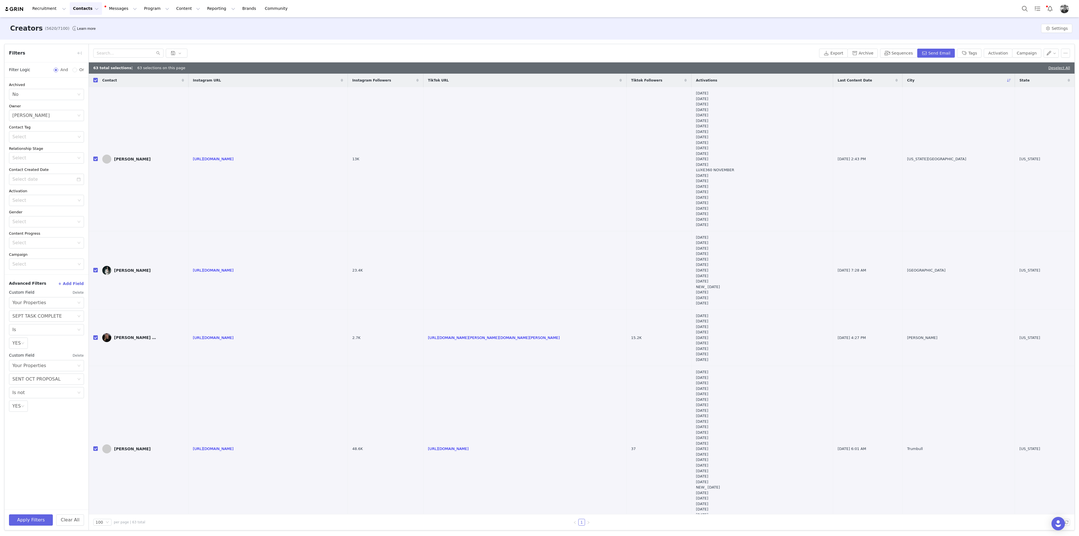
checkbox input "true"
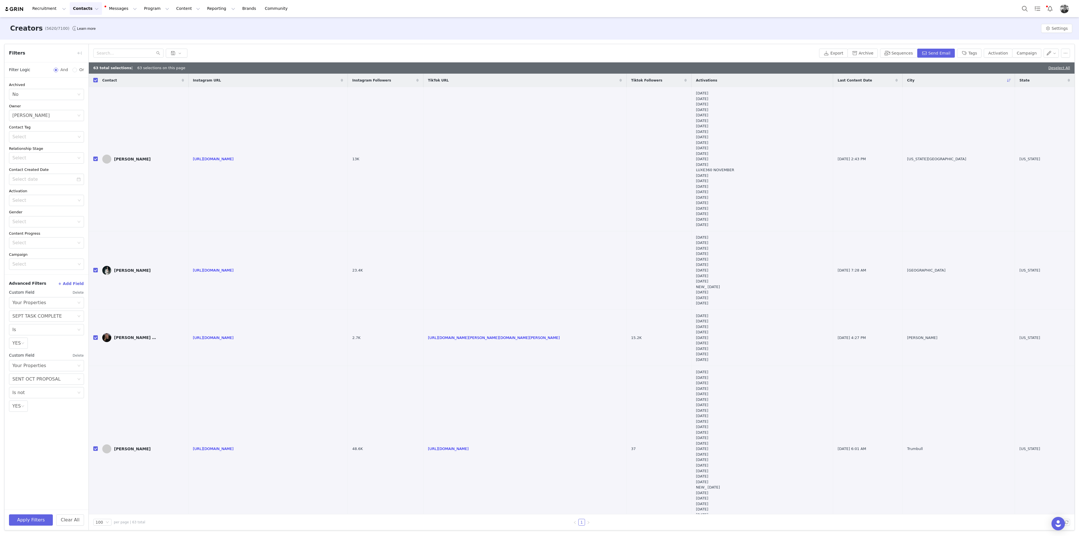
checkbox input "true"
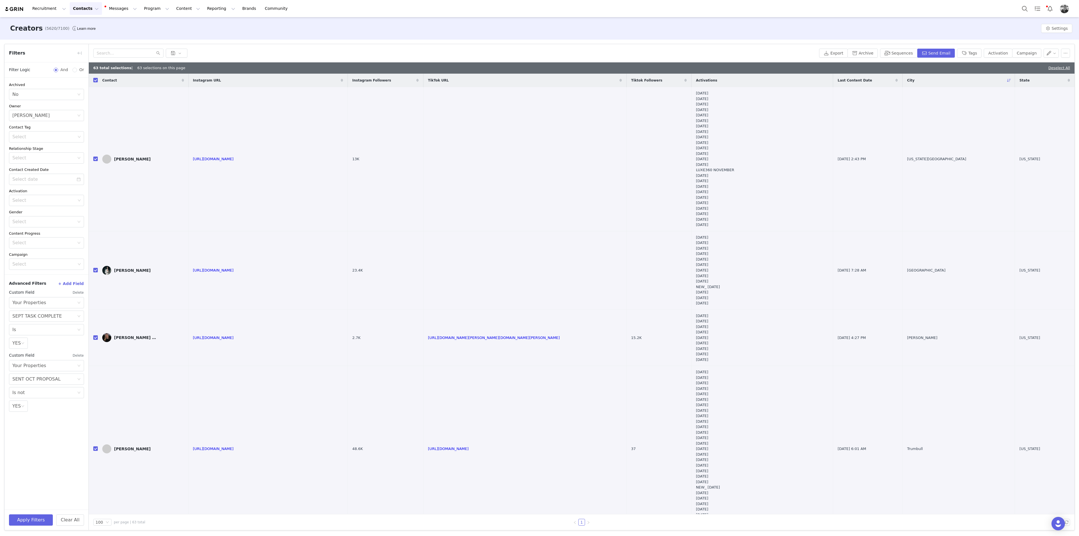
checkbox input "true"
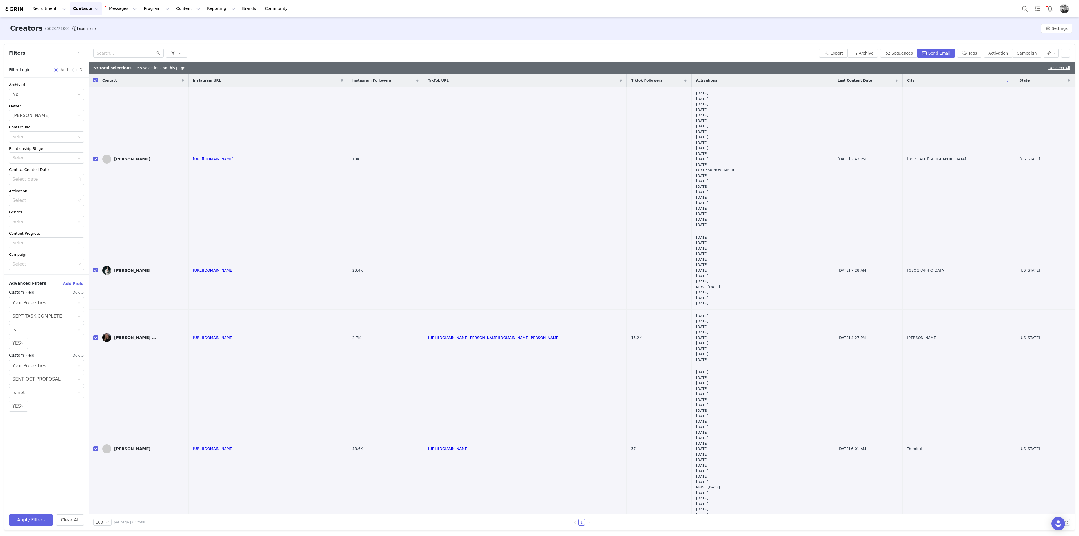
checkbox input "true"
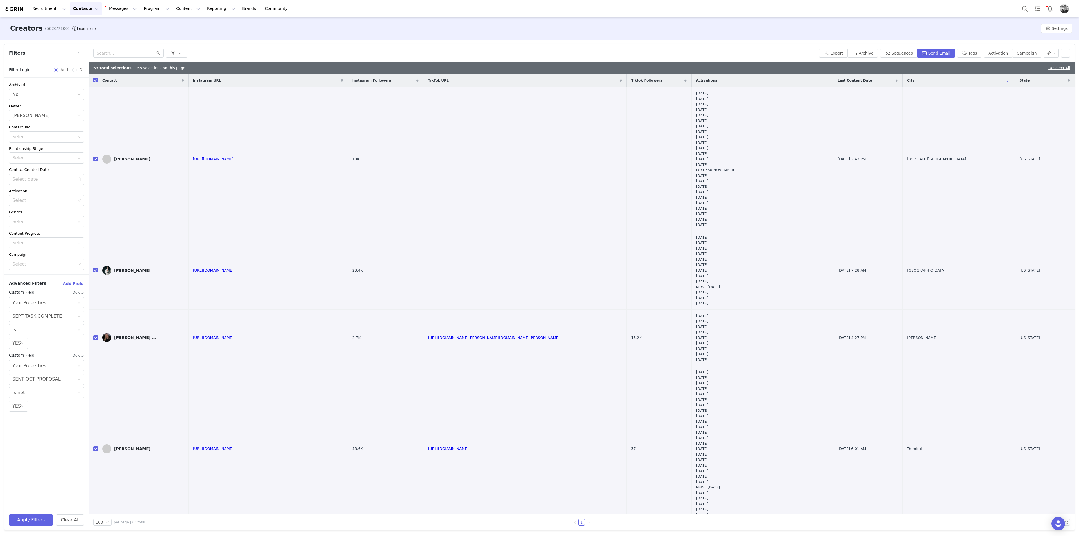
checkbox input "true"
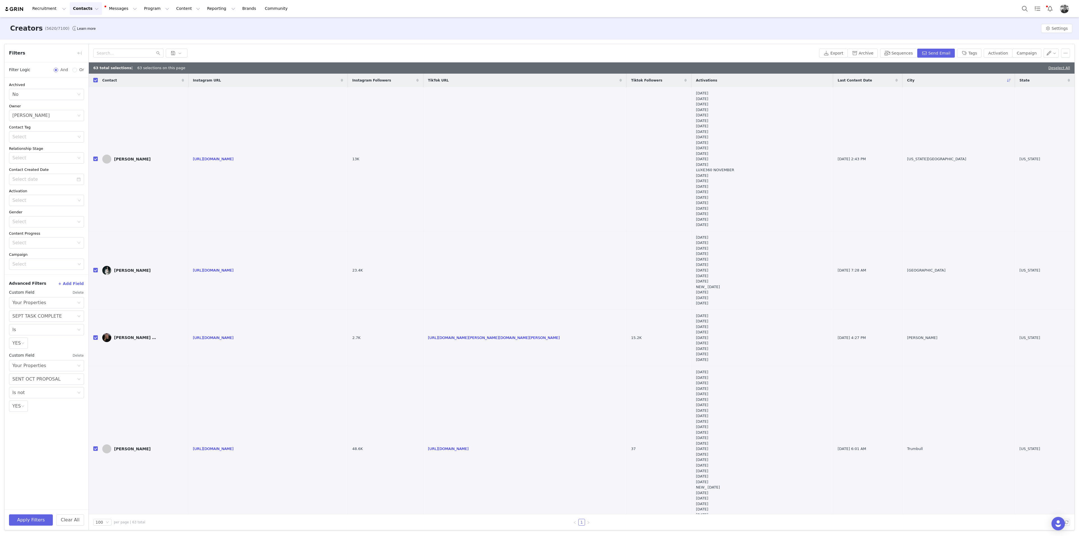
checkbox input "true"
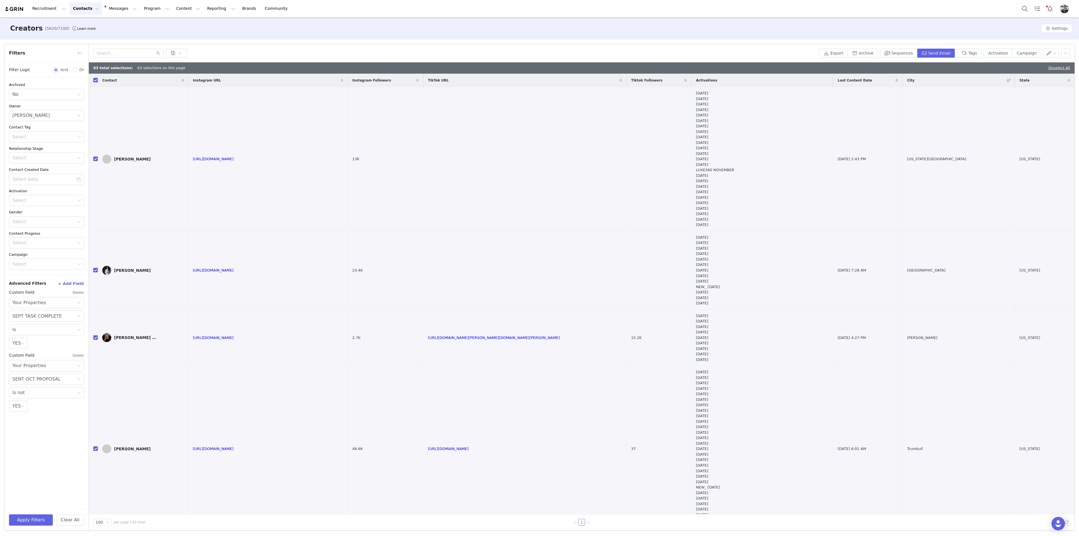
checkbox input "true"
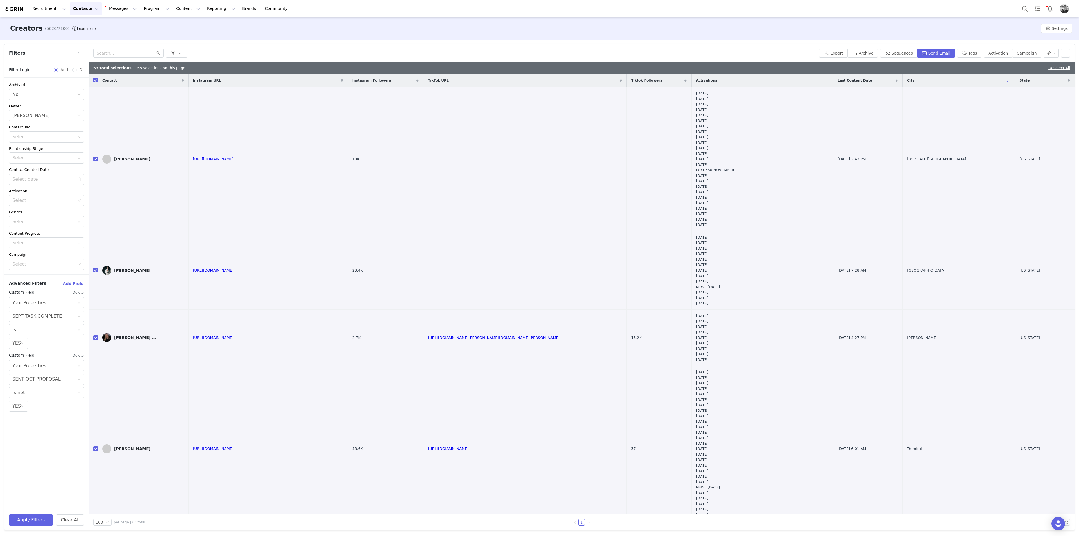
checkbox input "true"
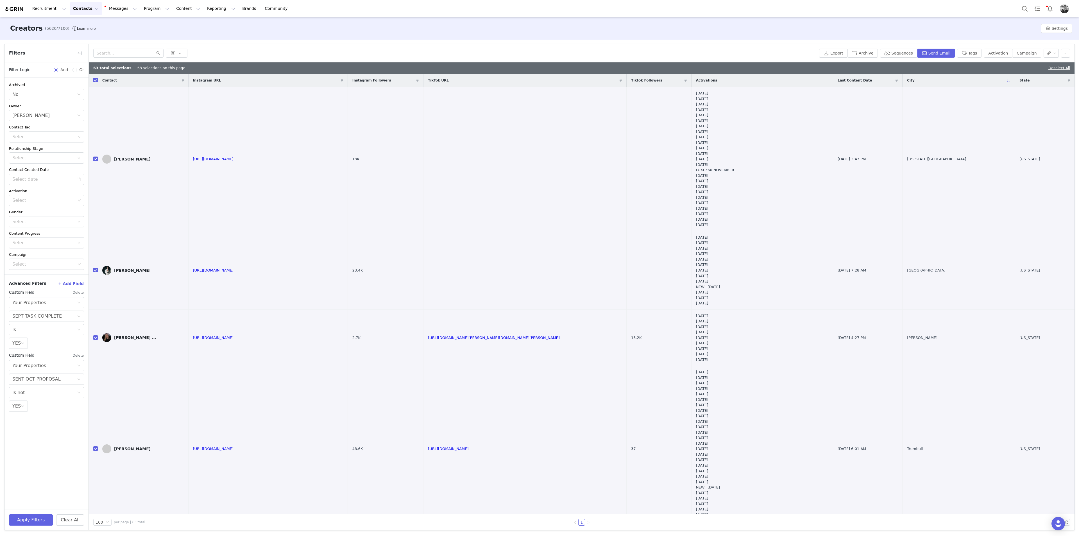
checkbox input "true"
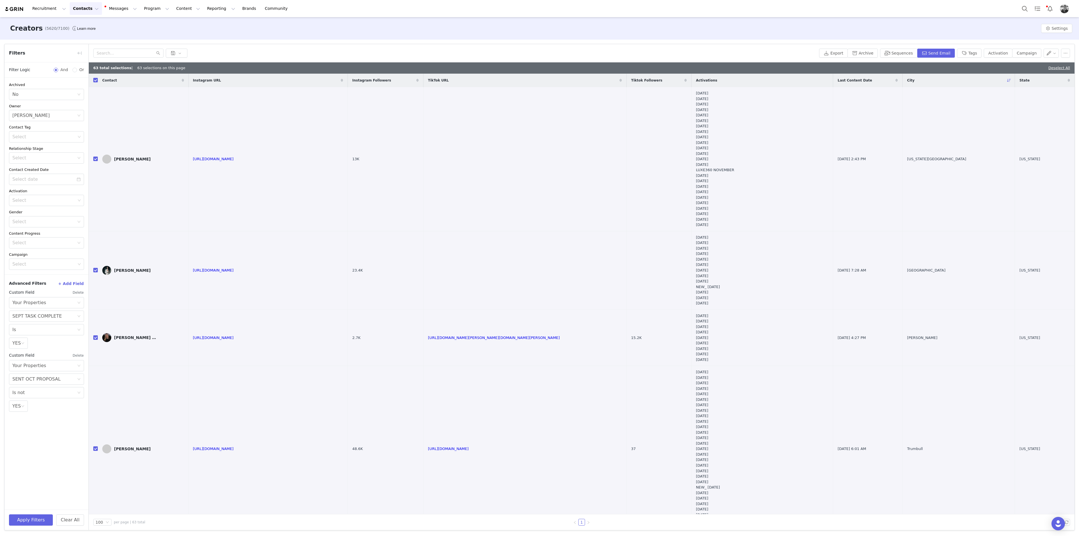
checkbox input "true"
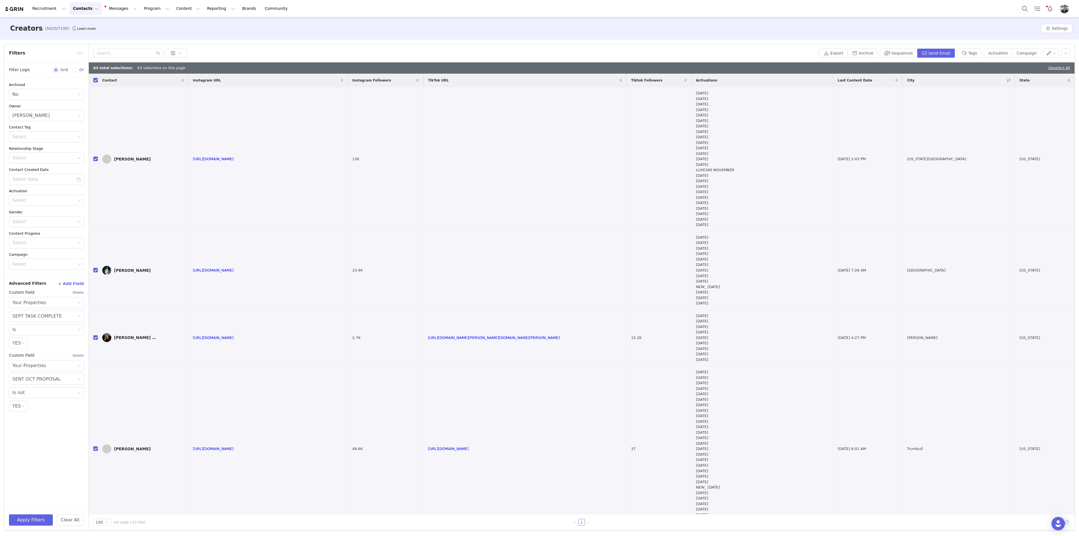
checkbox input "true"
click at [42, 293] on button "Apply Filters" at bounding box center [31, 519] width 44 height 11
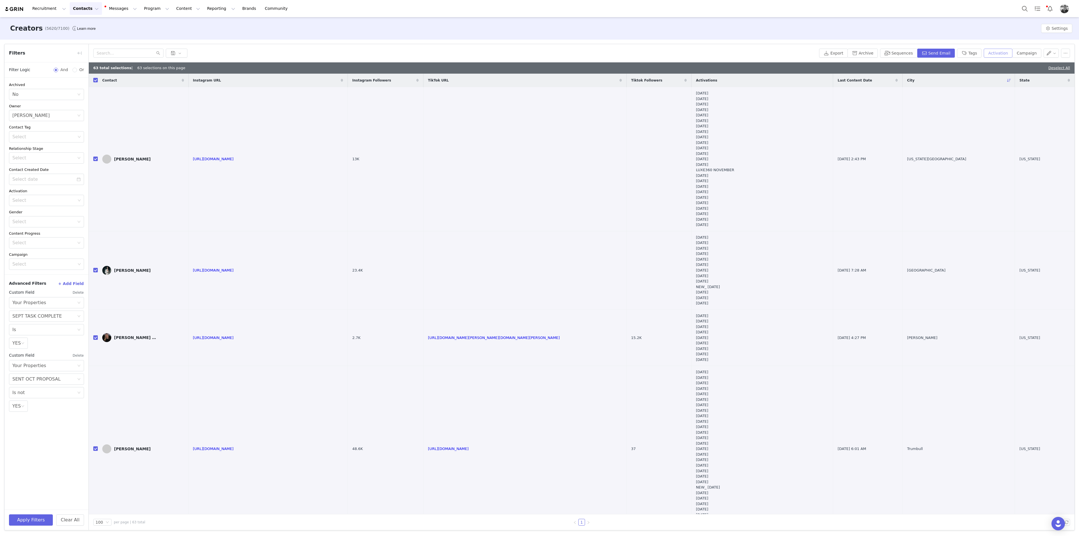
click at [647, 56] on button "Activation" at bounding box center [998, 53] width 29 height 9
click at [647, 71] on div "Select Activation" at bounding box center [978, 74] width 55 height 8
click at [647, 102] on li "[DATE]" at bounding box center [979, 103] width 65 height 9
drag, startPoint x: 956, startPoint y: 87, endPoint x: 949, endPoint y: 113, distance: 27.7
click at [647, 86] on button "Apply" at bounding box center [957, 87] width 20 height 9
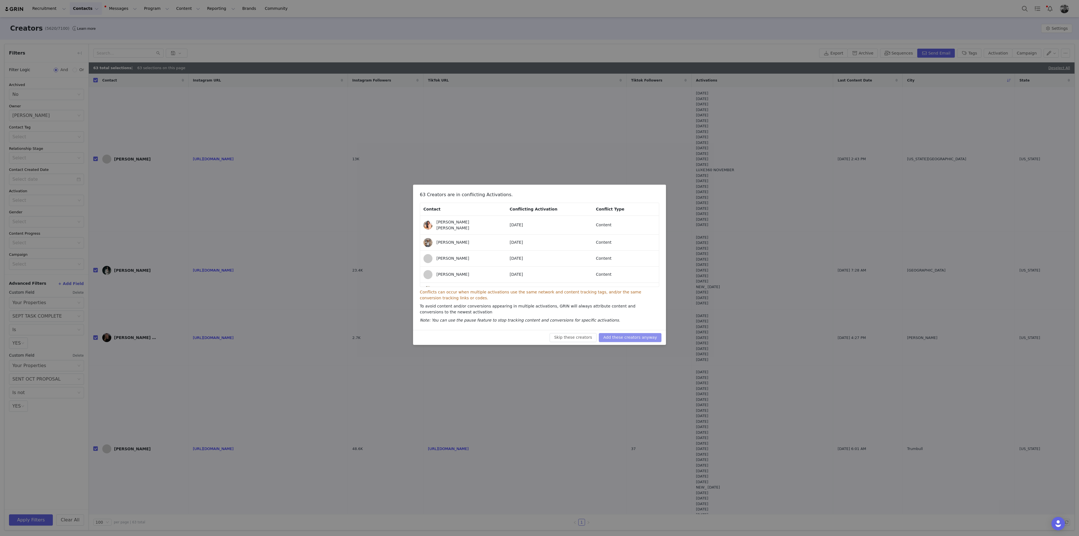
click at [624, 293] on button "Add these creators anyway" at bounding box center [630, 337] width 63 height 9
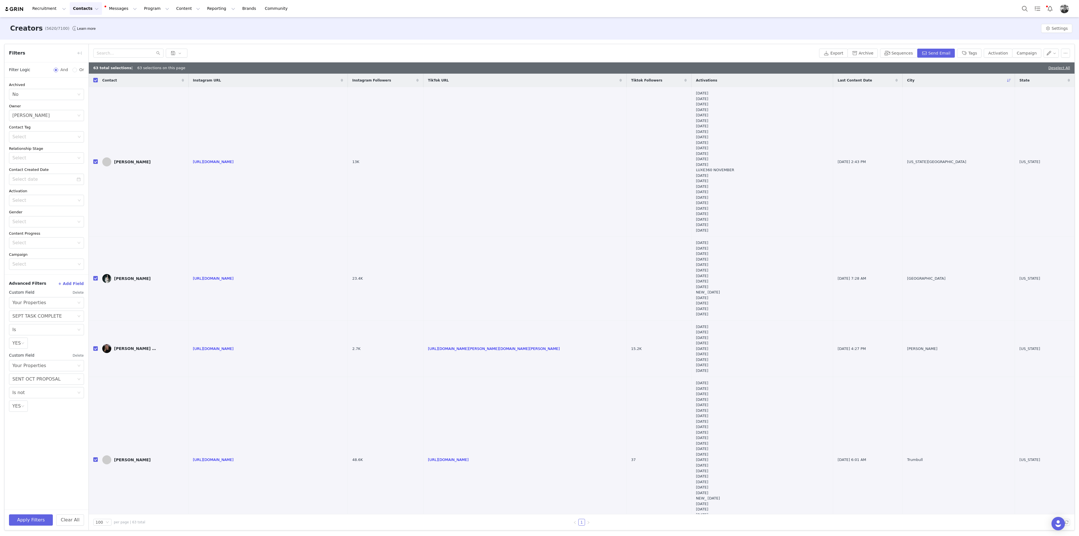
click at [647, 47] on div "Export Archive Sequences Send Email Tags Activation Campaign" at bounding box center [582, 53] width 986 height 18
click at [647, 52] on button "Send Email" at bounding box center [936, 53] width 38 height 9
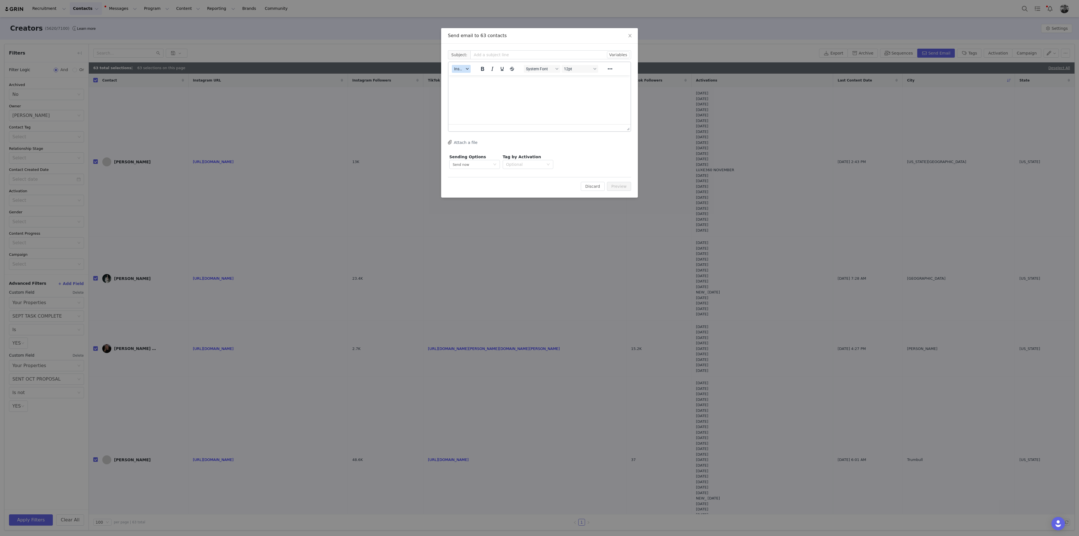
click at [460, 71] on span "Insert" at bounding box center [459, 69] width 10 height 4
click at [460, 77] on div "Insert Template" at bounding box center [482, 78] width 51 height 7
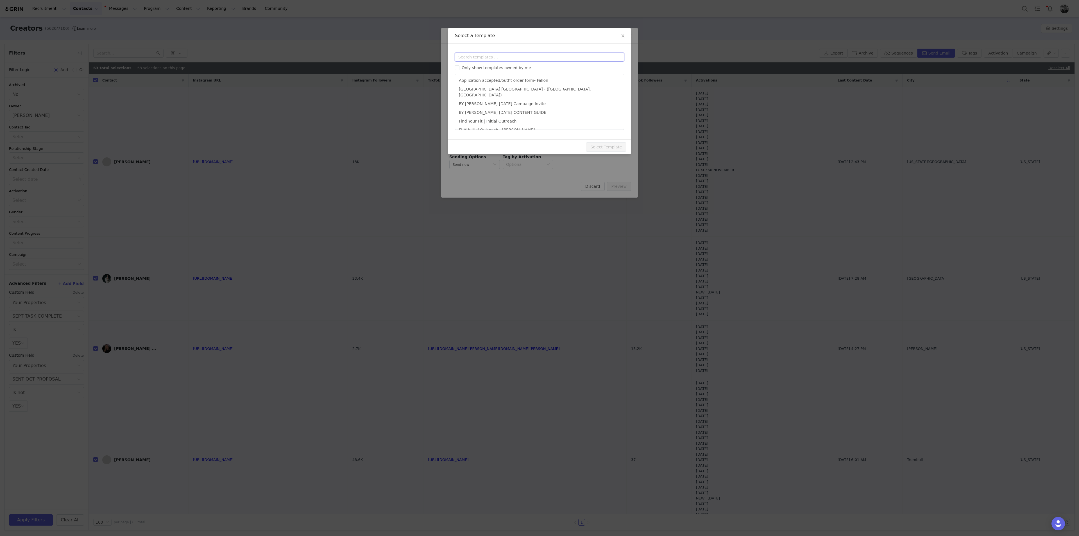
click at [465, 56] on input "text" at bounding box center [539, 57] width 169 height 9
type input "oct"
click at [479, 117] on li "OCTOBER Monthly Outfit Order" at bounding box center [540, 115] width 164 height 9
type input "FABLETICS | 🎃 [DATE] Outfit Order x [instagram_username] + Exciting update!"
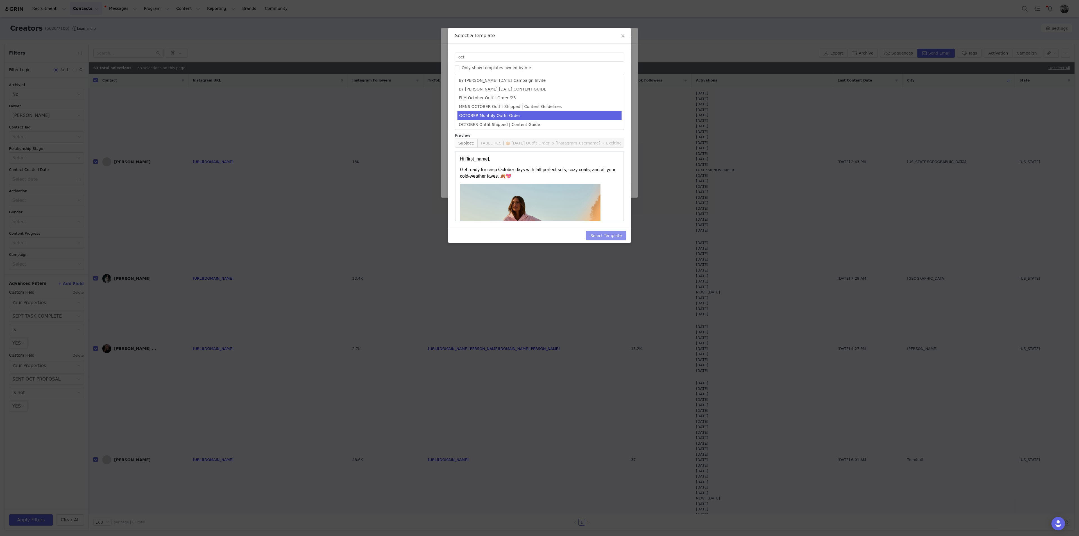
click at [597, 238] on button "Select Template" at bounding box center [606, 235] width 40 height 9
type input "FABLETICS | 🎃 [DATE] Outfit Order x [instagram_username] + Exciting update!"
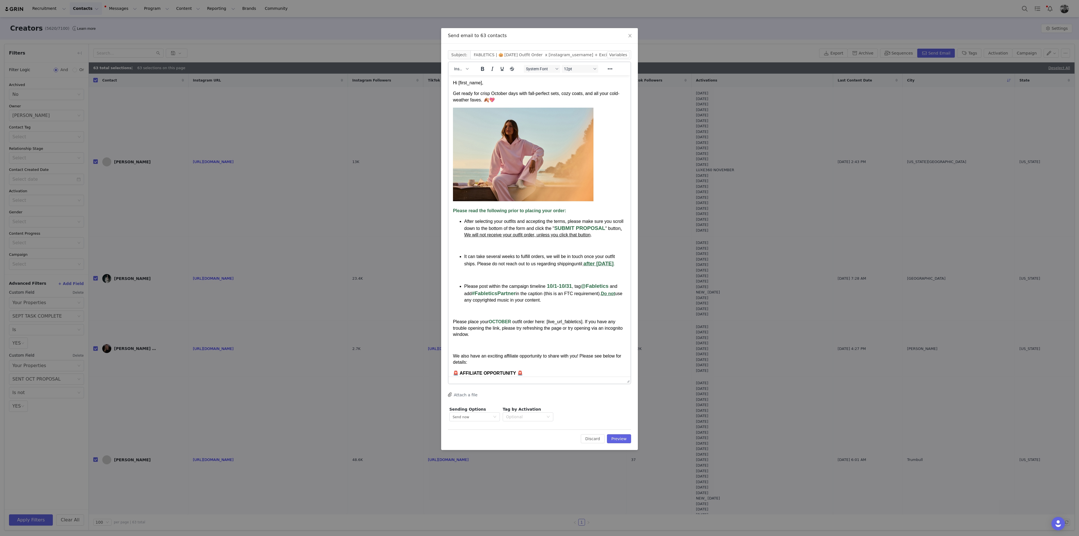
drag, startPoint x: 628, startPoint y: 130, endPoint x: 639, endPoint y: 402, distance: 272.2
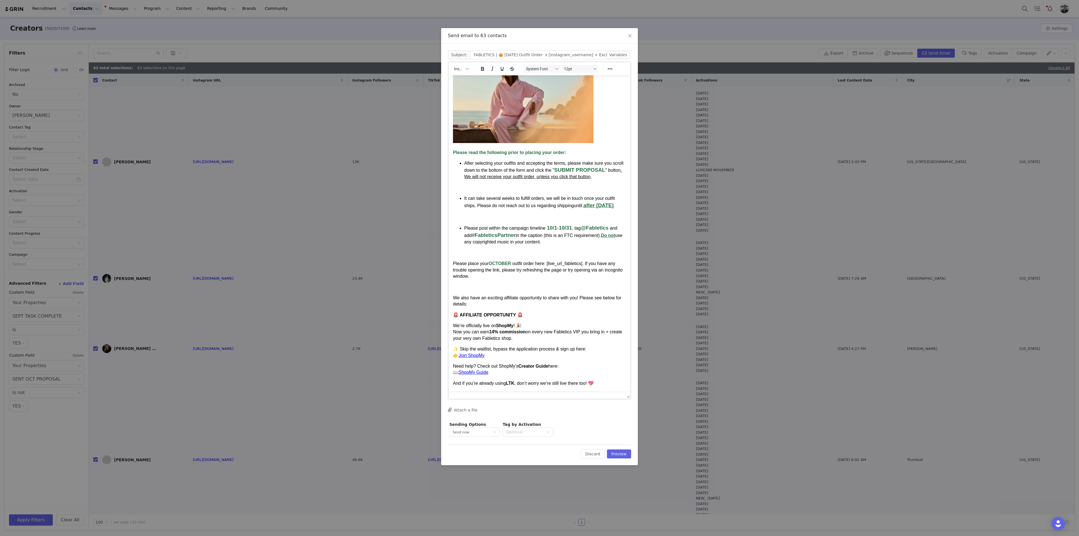
scroll to position [92, 0]
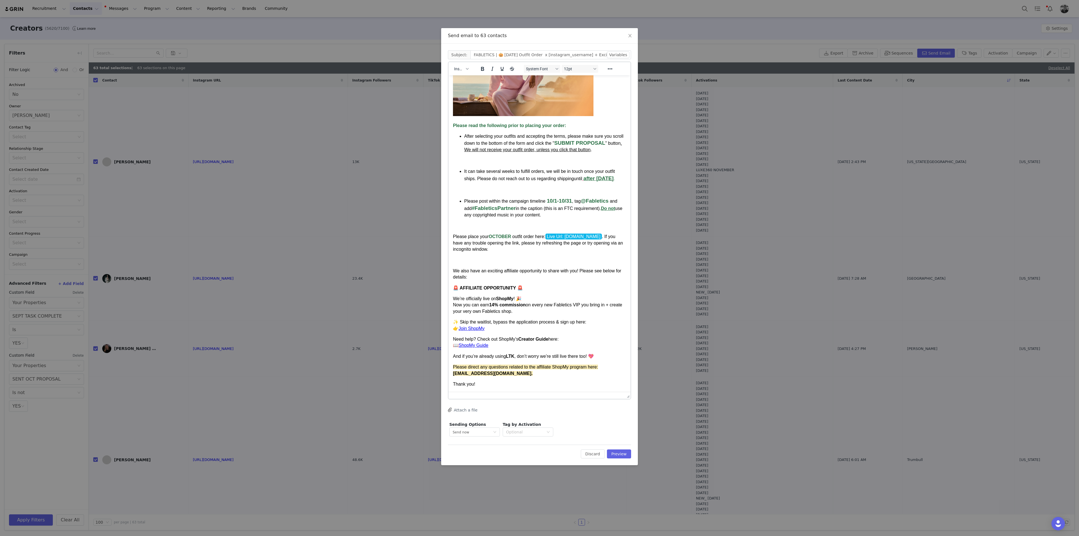
click at [484, 293] on div "Thank you!" at bounding box center [539, 384] width 173 height 6
click at [481, 293] on div "Thank you!" at bounding box center [539, 384] width 173 height 6
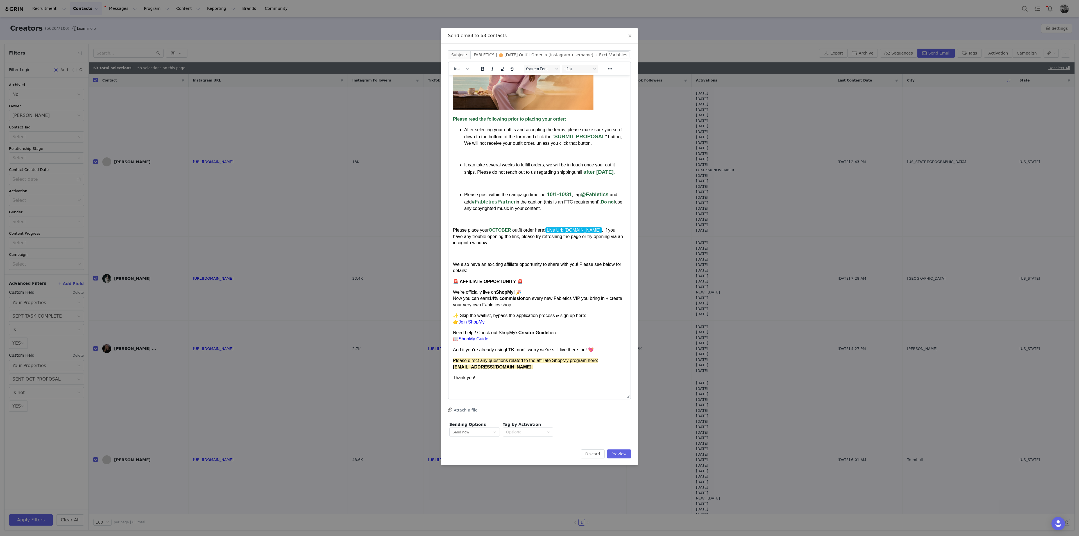
scroll to position [100, 0]
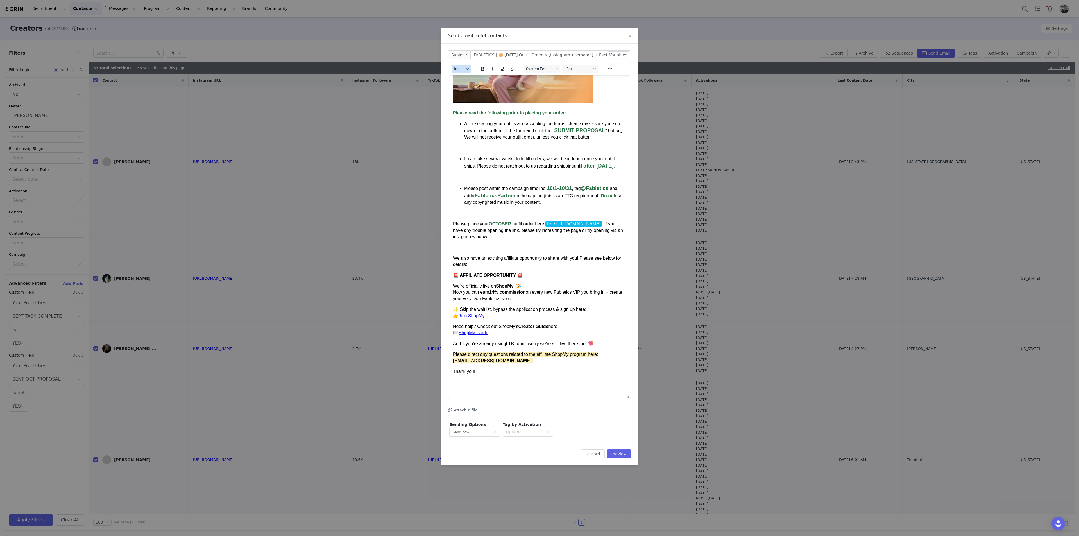
click at [465, 72] on button "Insert" at bounding box center [461, 69] width 19 height 8
click at [463, 100] on div "Insert Signature" at bounding box center [482, 96] width 51 height 7
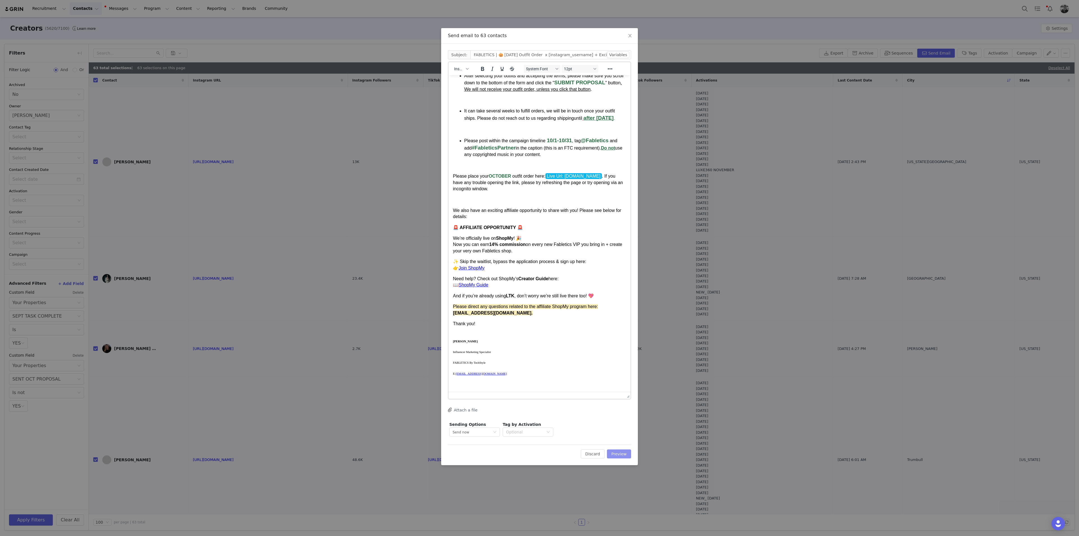
click at [621, 293] on button "Preview" at bounding box center [619, 453] width 24 height 9
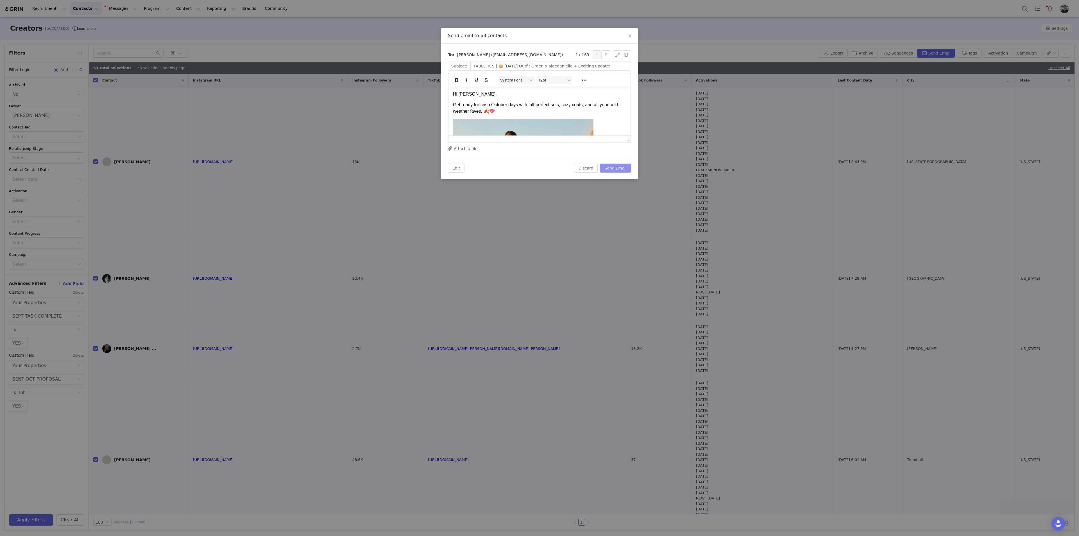
scroll to position [0, 0]
click at [631, 169] on button "Send Email" at bounding box center [615, 168] width 31 height 9
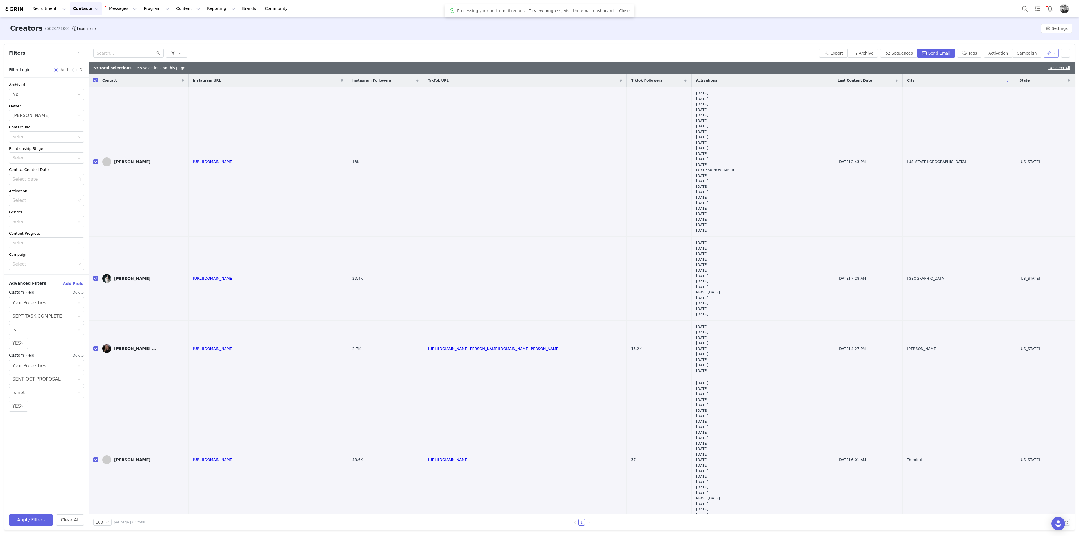
click at [647, 54] on button "button" at bounding box center [1051, 53] width 15 height 9
click at [647, 73] on span "Set Custom Property" at bounding box center [1037, 73] width 41 height 6
click at [647, 73] on div "Choose Custom Property" at bounding box center [1021, 74] width 52 height 6
click at [647, 84] on li "SENT OCT PROPOSAL" at bounding box center [1023, 84] width 65 height 9
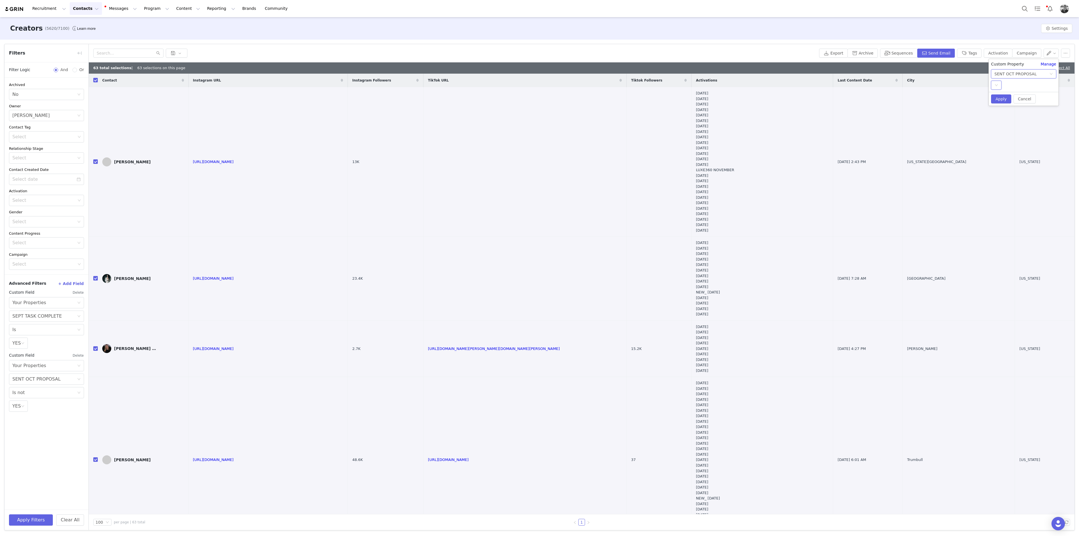
click at [647, 84] on icon "icon: down" at bounding box center [996, 84] width 3 height 3
click at [647, 101] on ul "YES" at bounding box center [1023, 96] width 65 height 11
click at [647, 98] on li "YES" at bounding box center [1023, 96] width 65 height 9
click at [647, 98] on button "Apply" at bounding box center [1001, 98] width 20 height 9
click at [47, 293] on button "Apply Filters" at bounding box center [31, 519] width 44 height 11
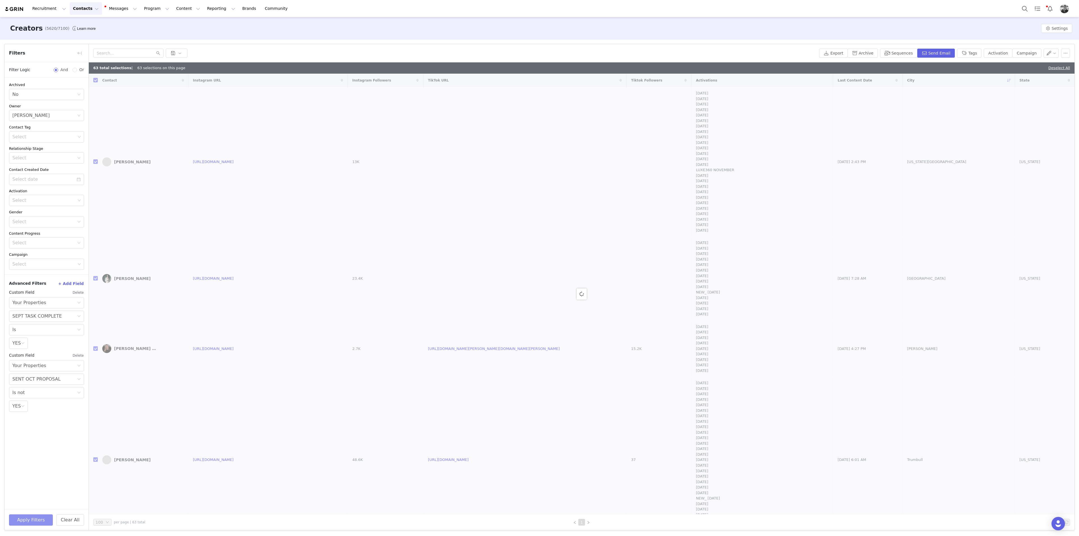
checkbox input "false"
